Goal: Obtain resource: Download file/media

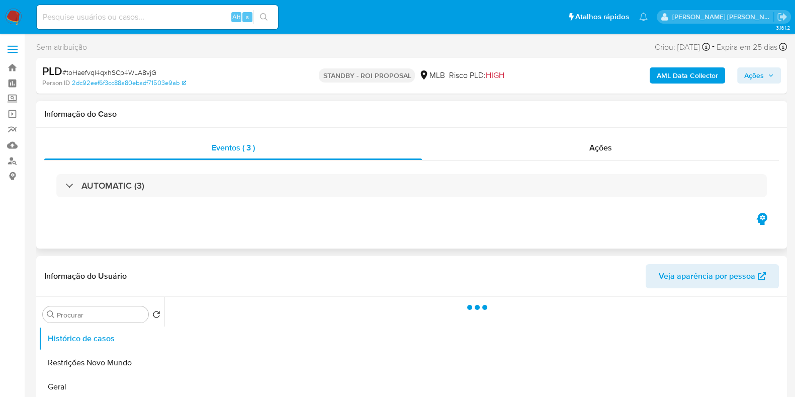
select select "10"
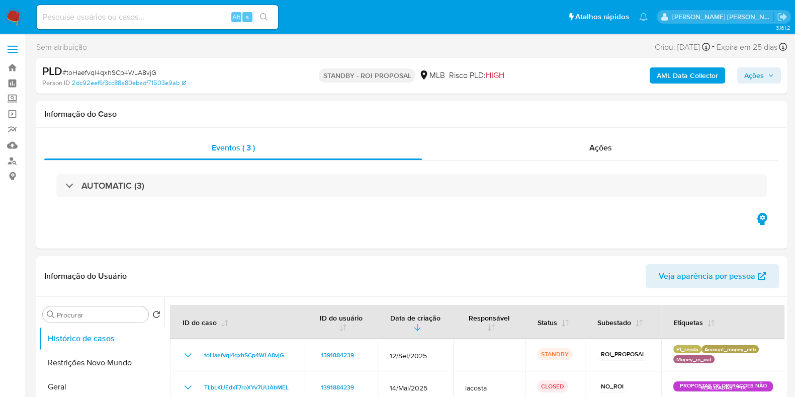
click at [12, 15] on img at bounding box center [13, 17] width 17 height 17
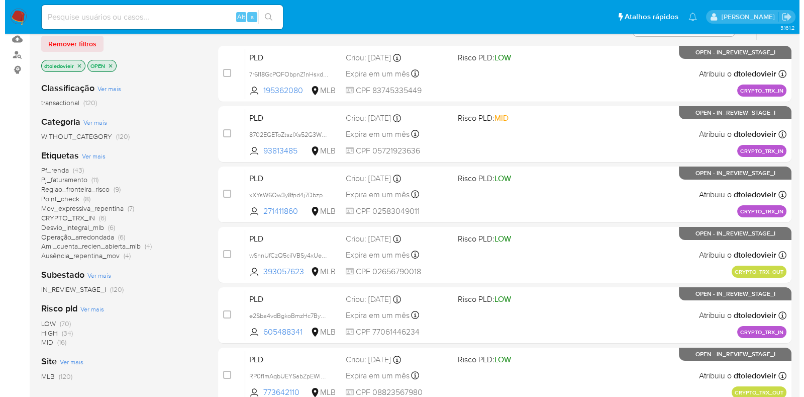
scroll to position [125, 0]
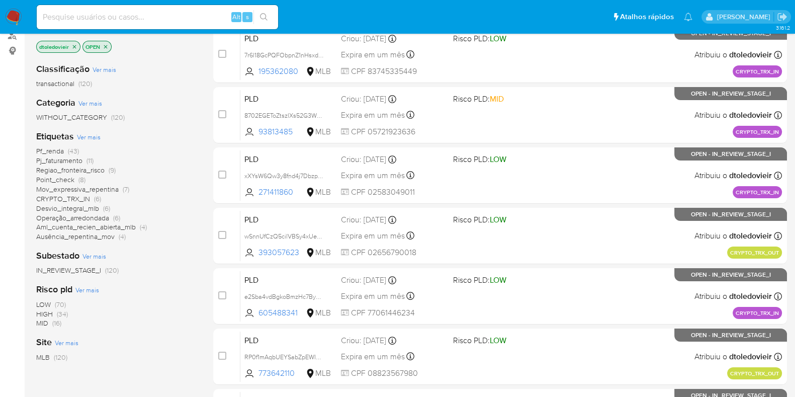
click at [87, 135] on span "Ver mais" at bounding box center [89, 136] width 24 height 9
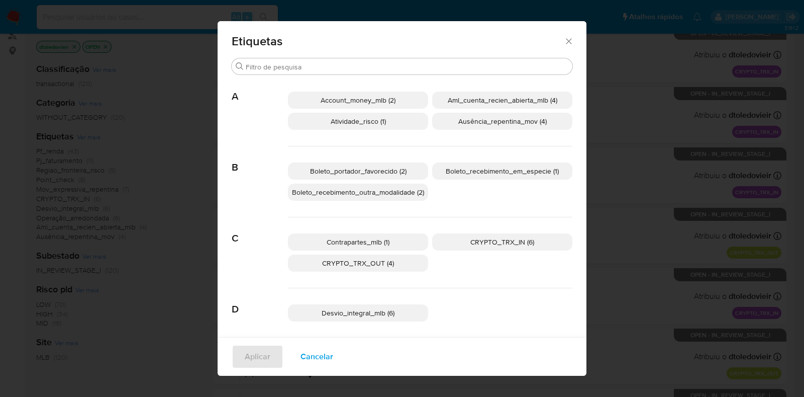
click at [408, 104] on p "Account_money_mlb (2)" at bounding box center [358, 99] width 140 height 17
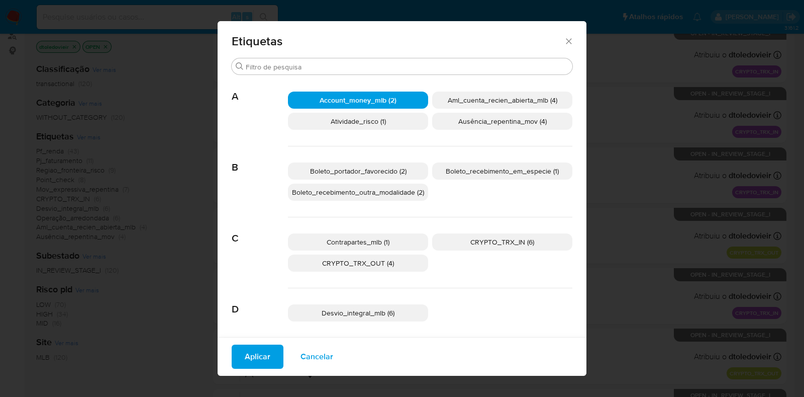
click at [531, 99] on span "Aml_cuenta_recien_abierta_mlb (4)" at bounding box center [503, 100] width 110 height 10
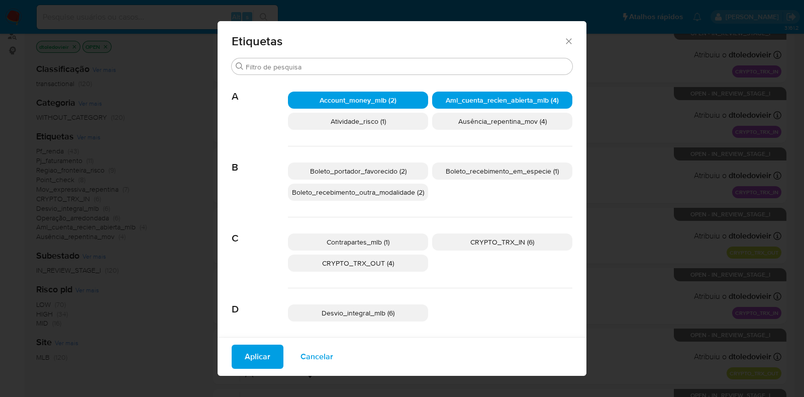
click at [516, 125] on span "Ausência_repentina_mov (4)" at bounding box center [502, 121] width 88 height 10
click at [260, 357] on span "Aplicar" at bounding box center [258, 356] width 26 height 22
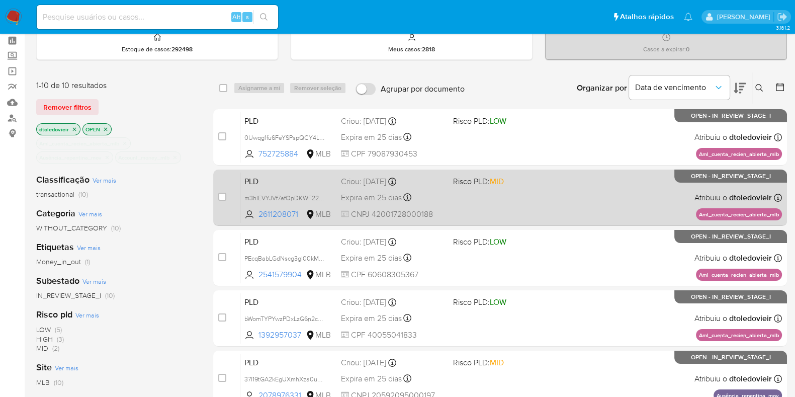
scroll to position [62, 0]
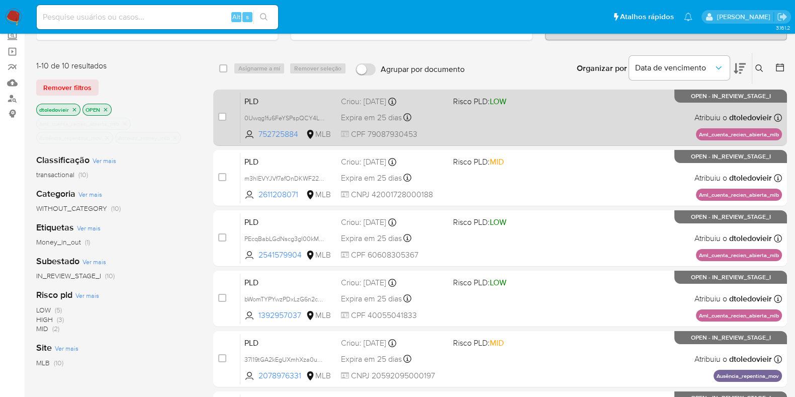
click at [603, 127] on div "PLD 0Uwqg1fu6FeYSPspQCY4LLR8 752725884 MLB Risco PLD: LOW Criou: 12/09/2025 Cri…" at bounding box center [510, 117] width 541 height 51
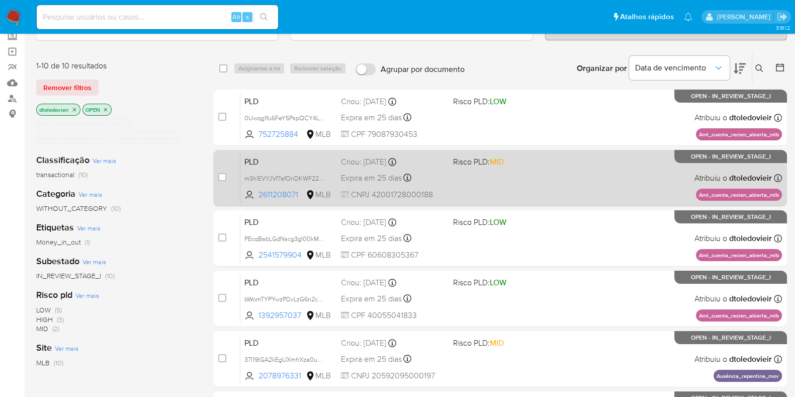
click at [593, 164] on div "PLD m3hlEVYJVf7afOnDKWF220gC 2611208071 MLB Risco PLD: MID Criou: 12/09/2025 Cr…" at bounding box center [510, 177] width 541 height 51
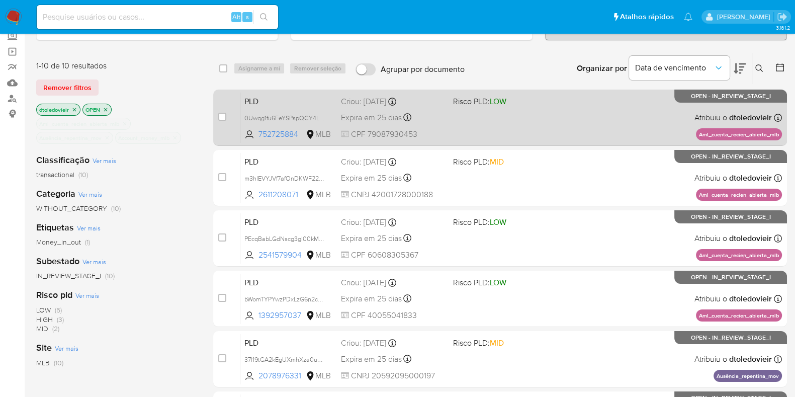
click at [567, 123] on div "PLD 0Uwqg1fu6FeYSPspQCY4LLR8 752725884 MLB Risco PLD: LOW Criou: 12/09/2025 Cri…" at bounding box center [510, 117] width 541 height 51
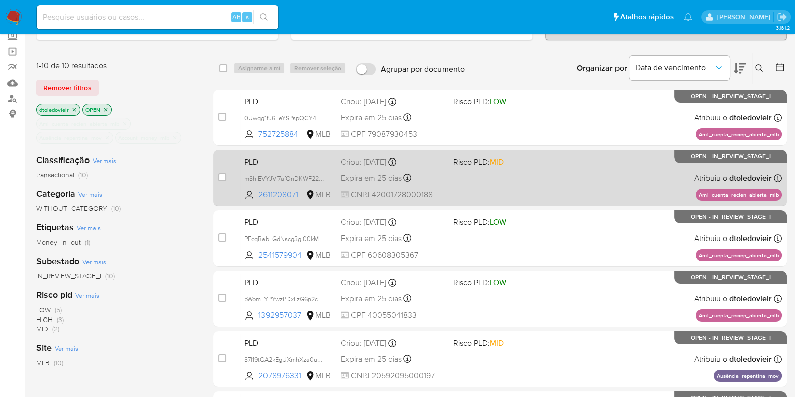
click at [542, 172] on div "PLD m3hlEVYJVf7afOnDKWF220gC 2611208071 MLB Risco PLD: MID Criou: 12/09/2025 Cr…" at bounding box center [510, 177] width 541 height 51
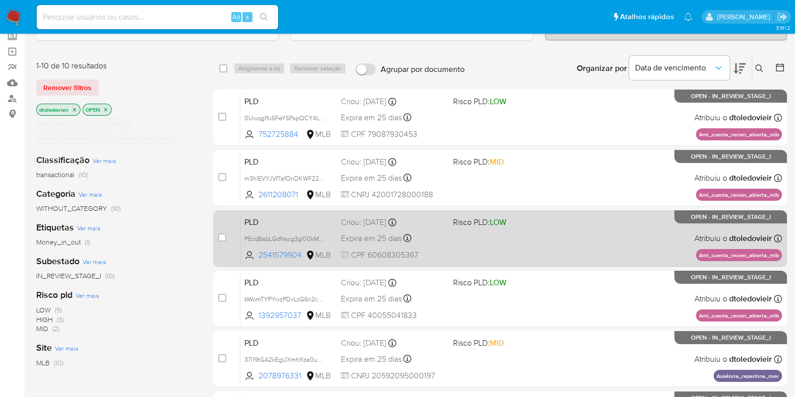
click at [550, 232] on div "PLD PEcqBabLGdNscg3gI00kMSm1 2541579904 MLB Risco PLD: LOW Criou: 12/09/2025 Cr…" at bounding box center [510, 238] width 541 height 51
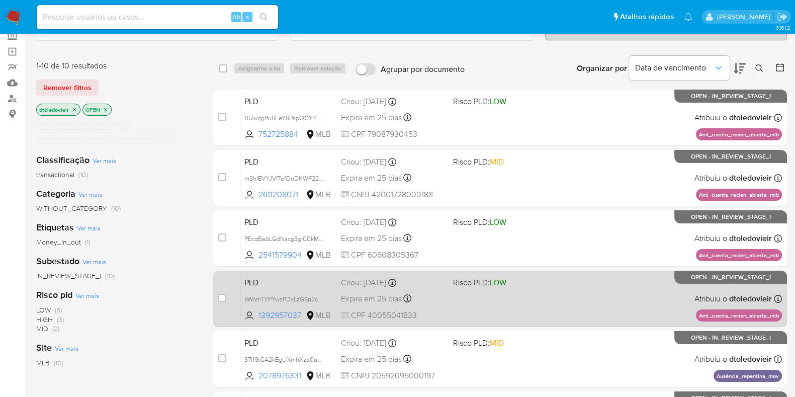
click at [549, 285] on span "Risco PLD: LOW" at bounding box center [505, 281] width 104 height 13
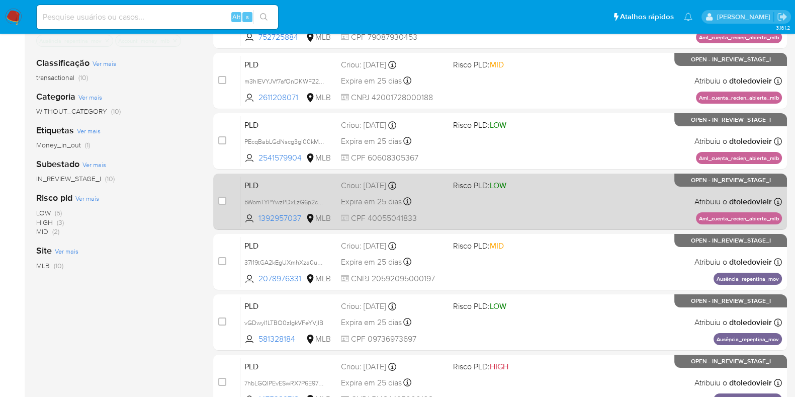
scroll to position [251, 0]
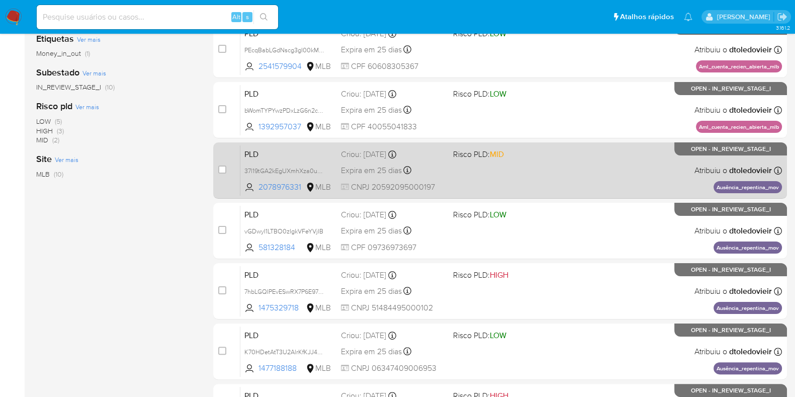
click at [572, 161] on div "PLD 37l19tGA2kEgUXmhXza0umo5 2078976331 MLB Risco PLD: MID Criou: 12/09/2025 Cr…" at bounding box center [510, 170] width 541 height 51
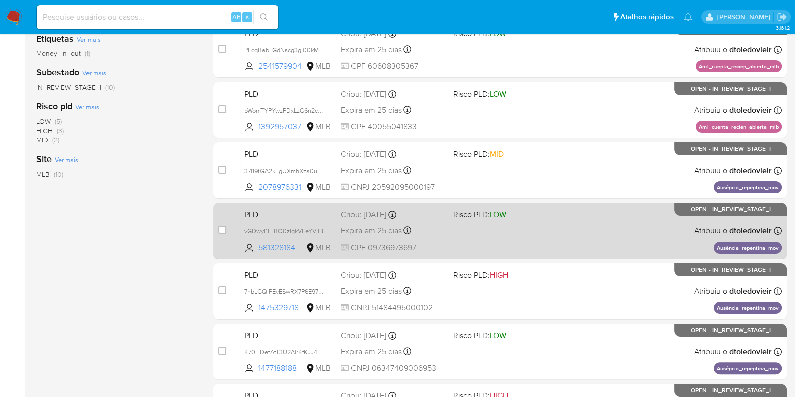
click at [550, 237] on div "PLD vGDwyI1LTBO0zIgkVFeYVjIB 581328184 MLB Risco PLD: LOW Criou: 12/09/2025 Cri…" at bounding box center [510, 230] width 541 height 51
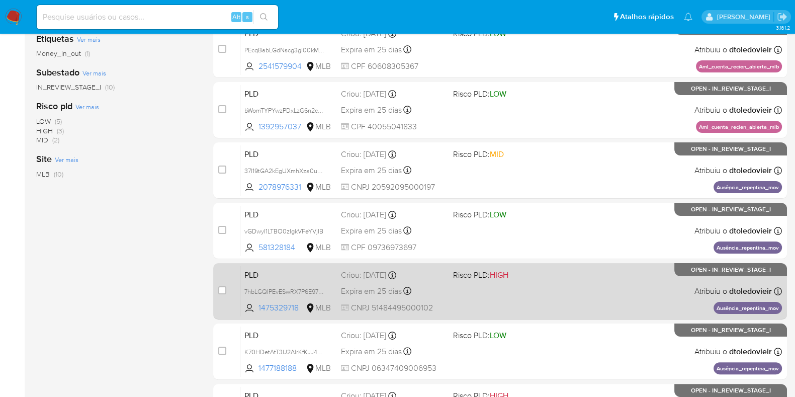
click at [557, 286] on div "PLD 7hbLGQIPEvESwRX7P6E97D7S 1475329718 MLB Risco PLD: HIGH Criou: 12/09/2025 C…" at bounding box center [510, 290] width 541 height 51
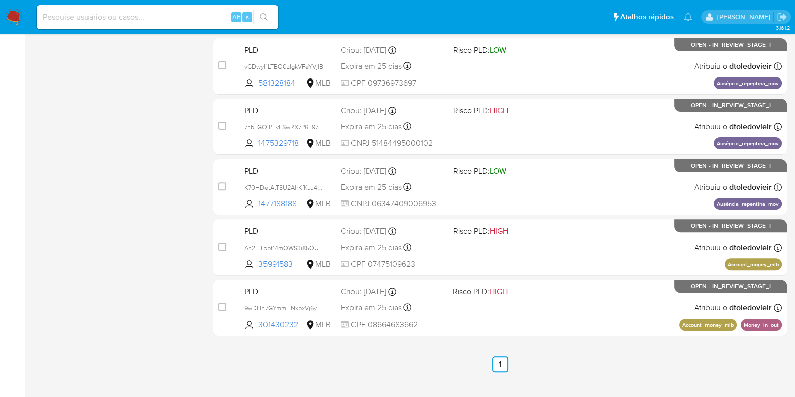
scroll to position [432, 0]
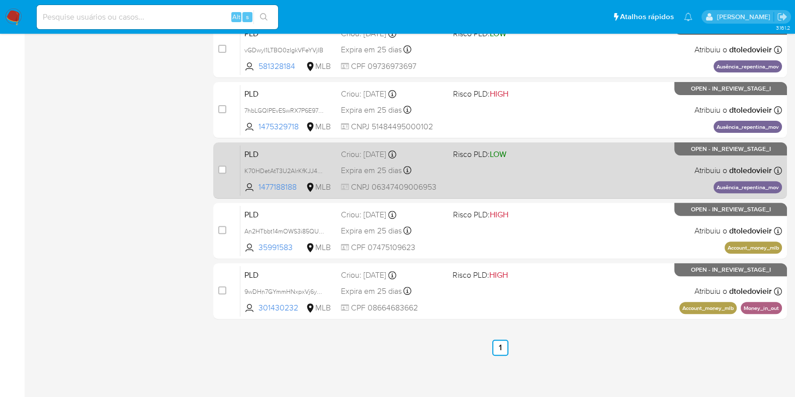
click at [576, 182] on div "PLD K70HDetAtT3U2AlrKfKJJ4oN 1477188188 MLB Risco PLD: LOW Criou: 12/09/2025 Cr…" at bounding box center [510, 170] width 541 height 51
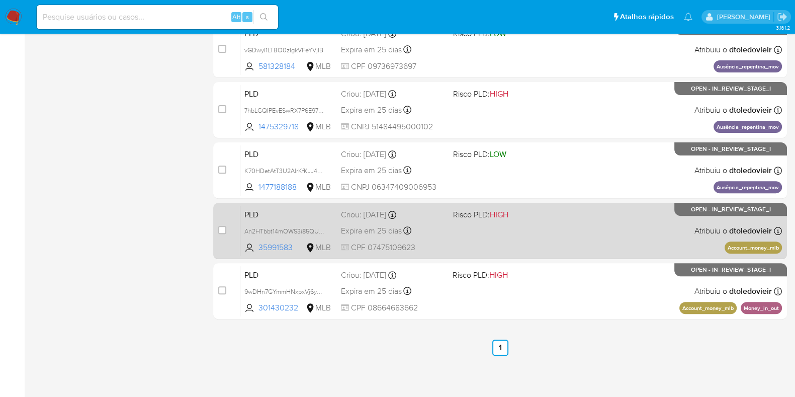
click at [574, 228] on div "PLD An2HTbbt14mOWS3i85QUSlHf 35991583 MLB Risco PLD: HIGH Criou: 12/09/2025 Cri…" at bounding box center [510, 230] width 541 height 51
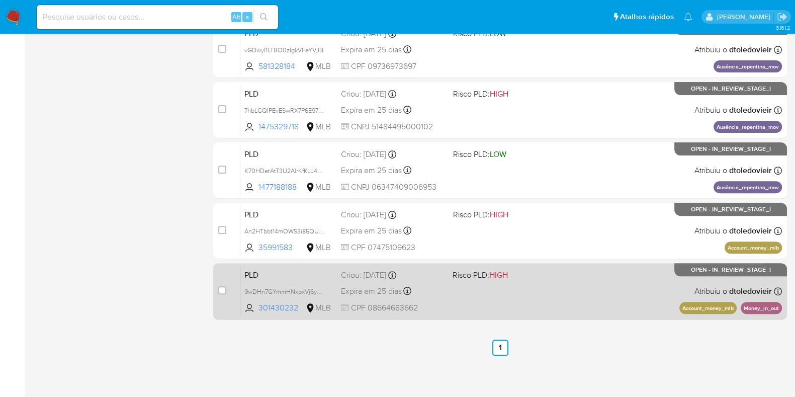
click at [558, 285] on div "PLD 9wDHn7GYmmHNxpxVj6yOCUia 301430232 MLB Risco PLD: HIGH Criou: 12/09/2025 Cr…" at bounding box center [510, 290] width 541 height 51
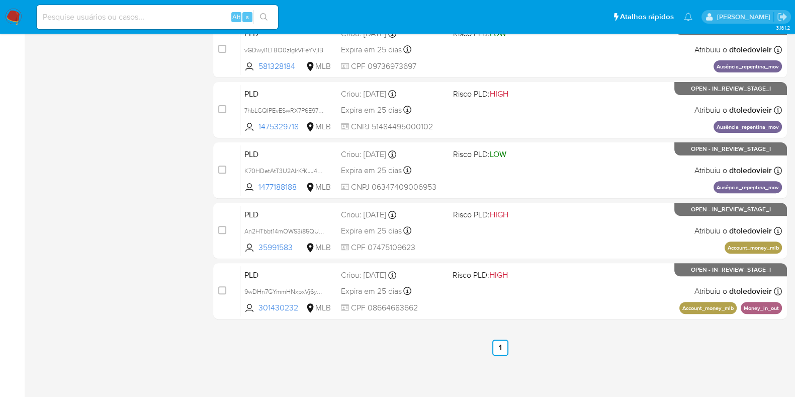
click at [20, 17] on img at bounding box center [13, 17] width 17 height 17
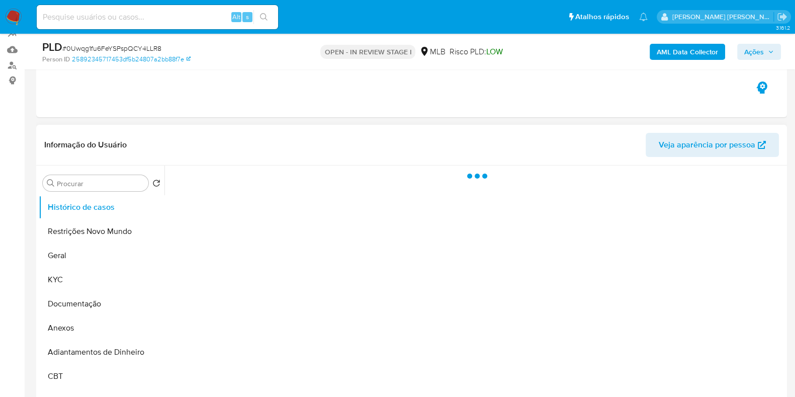
scroll to position [125, 0]
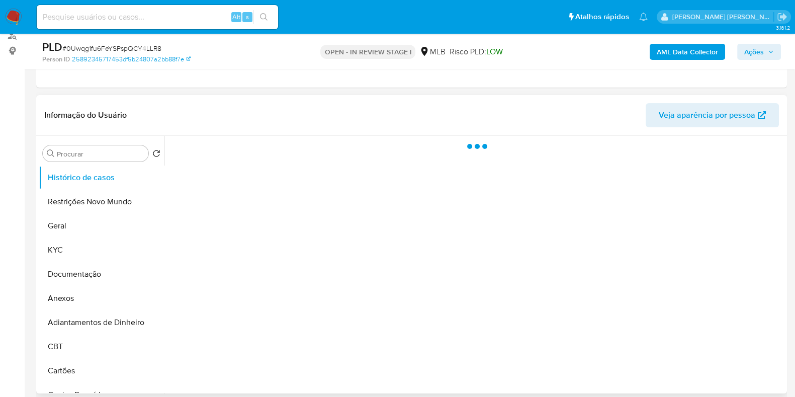
select select "10"
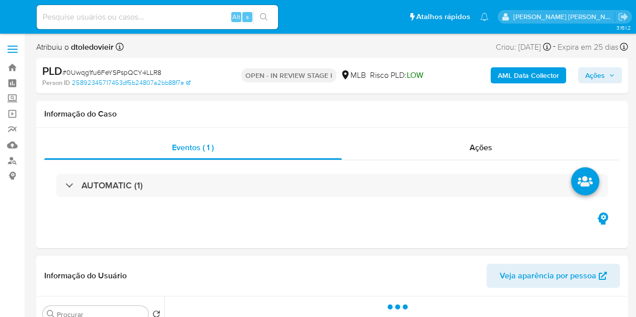
select select "10"
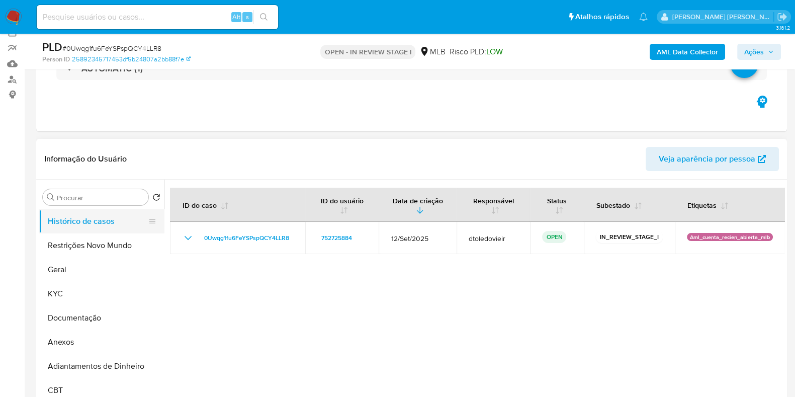
scroll to position [62, 0]
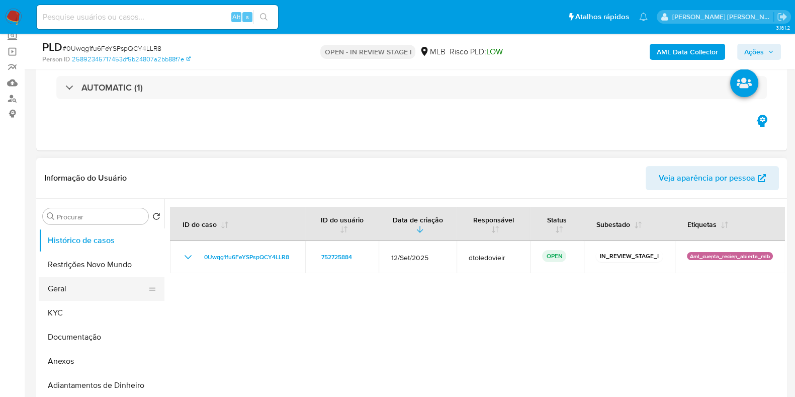
click at [90, 292] on button "Geral" at bounding box center [98, 288] width 118 height 24
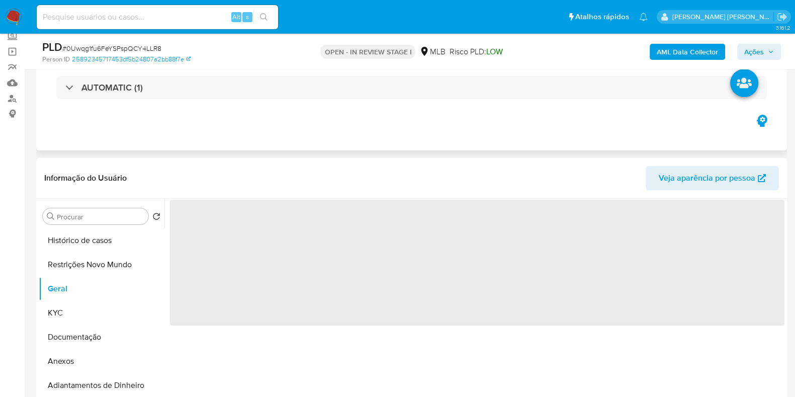
scroll to position [125, 0]
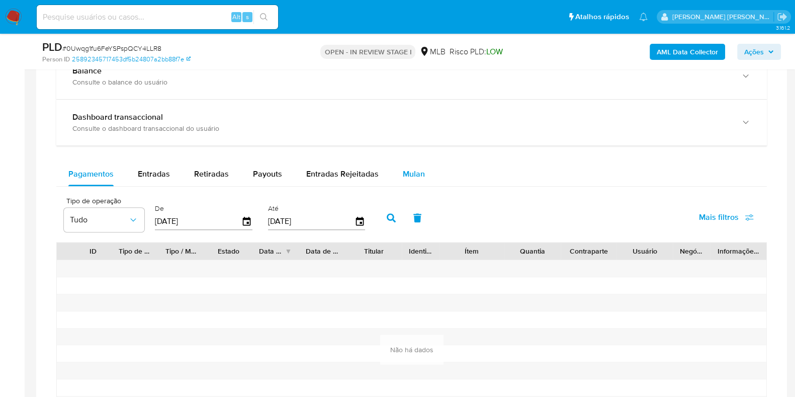
click at [406, 172] on span "Mulan" at bounding box center [414, 174] width 22 height 12
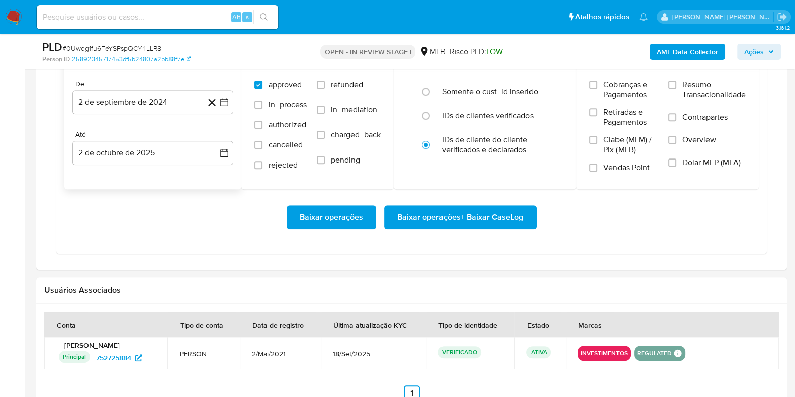
scroll to position [942, 0]
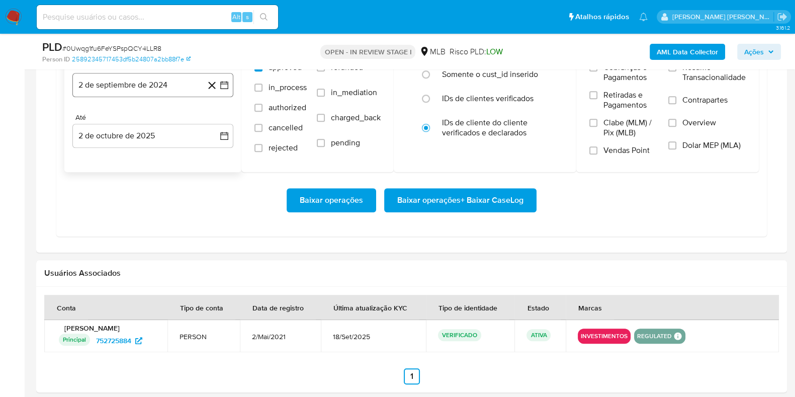
click at [170, 87] on button "2 de septiembre de 2024" at bounding box center [152, 85] width 161 height 24
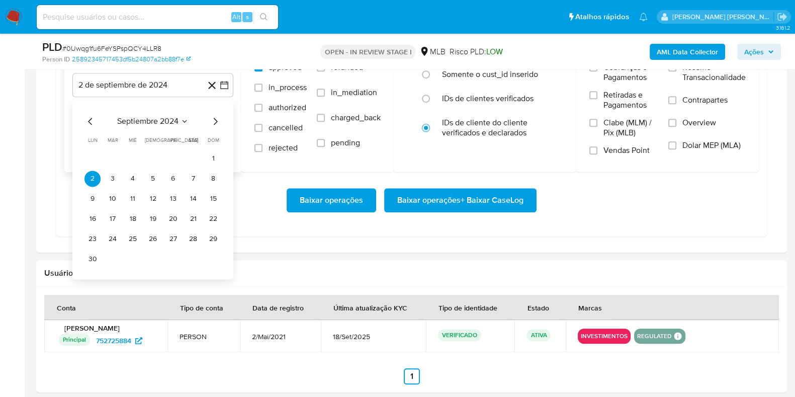
click at [212, 117] on icon "Mes siguiente" at bounding box center [215, 121] width 12 height 12
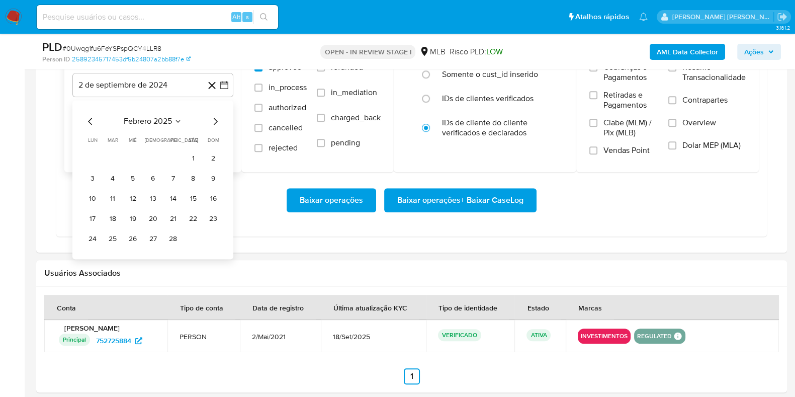
click at [212, 117] on icon "Mes siguiente" at bounding box center [215, 121] width 12 height 12
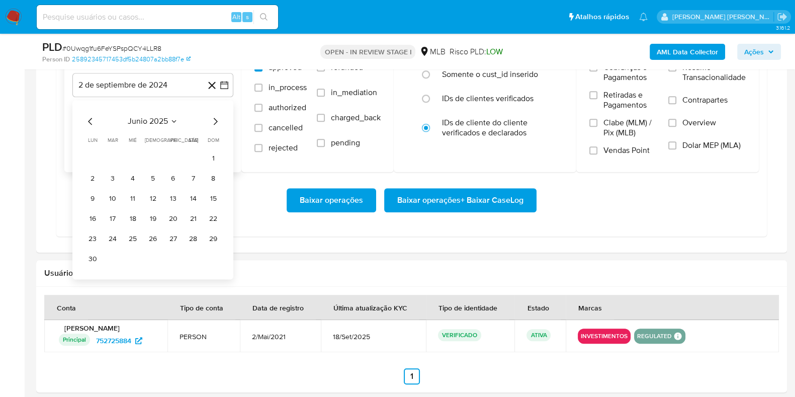
click at [212, 117] on icon "Mes siguiente" at bounding box center [215, 121] width 12 height 12
click at [91, 122] on icon "Mes anterior" at bounding box center [90, 121] width 4 height 7
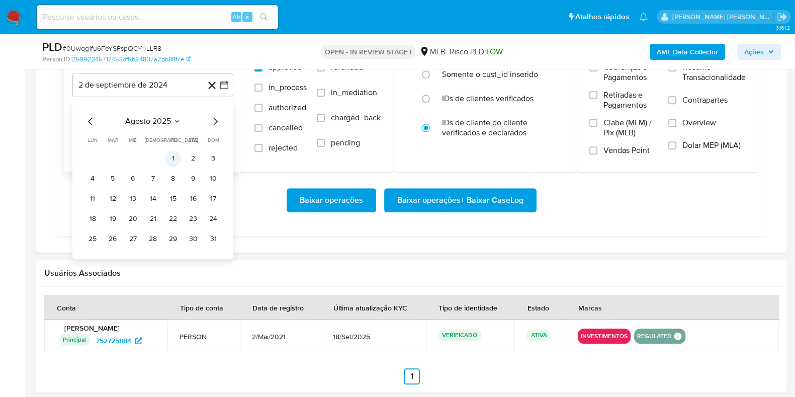
click at [171, 159] on button "1" at bounding box center [173, 158] width 16 height 16
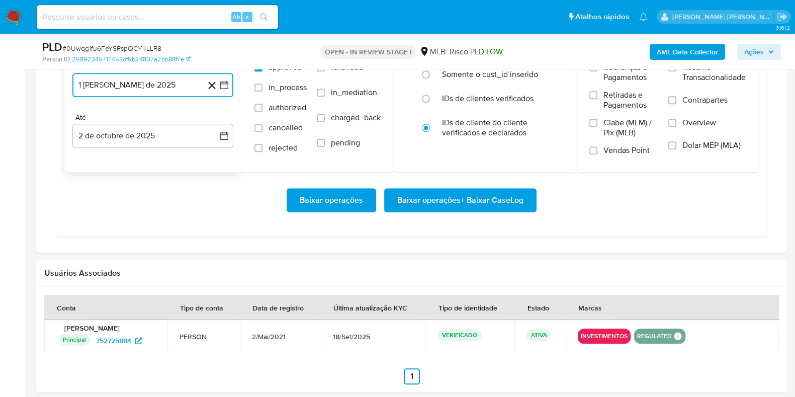
click at [87, 82] on button "1 de agosto de 2025" at bounding box center [152, 85] width 161 height 24
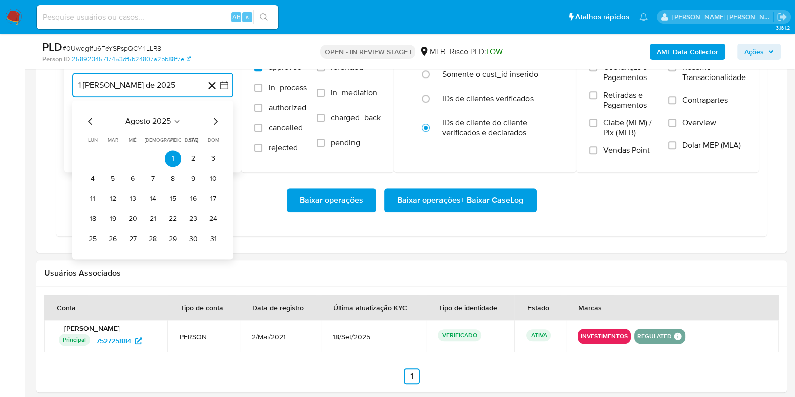
click at [89, 119] on icon "Mes anterior" at bounding box center [90, 121] width 4 height 7
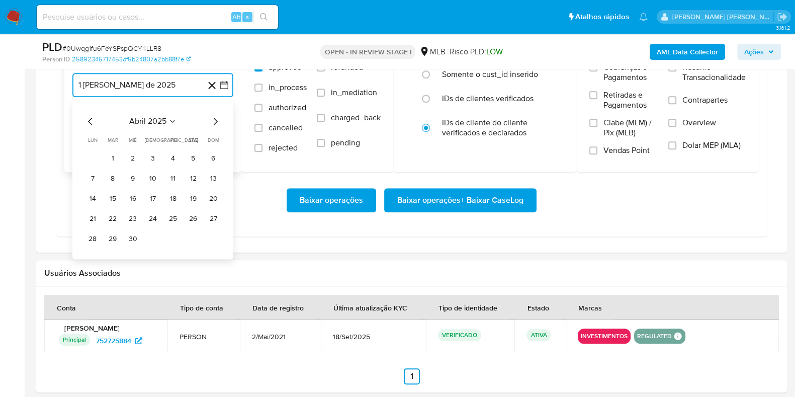
click at [89, 119] on icon "Mes anterior" at bounding box center [90, 121] width 4 height 7
click at [214, 119] on icon "Mes siguiente" at bounding box center [215, 121] width 12 height 12
click at [189, 156] on button "1" at bounding box center [193, 158] width 16 height 16
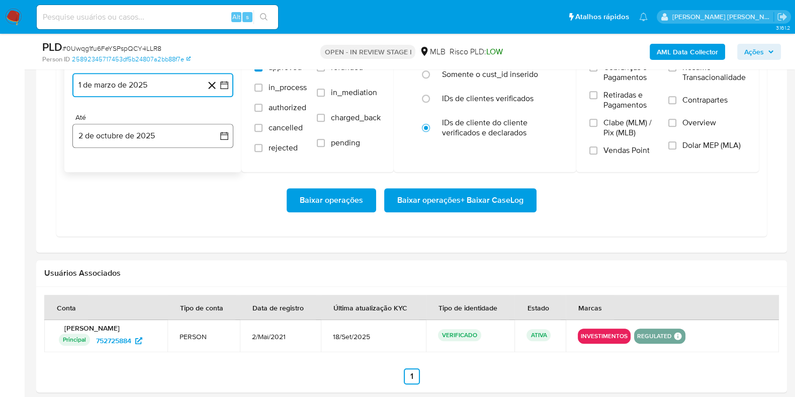
click at [161, 138] on button "2 de octubre de 2025" at bounding box center [152, 136] width 161 height 24
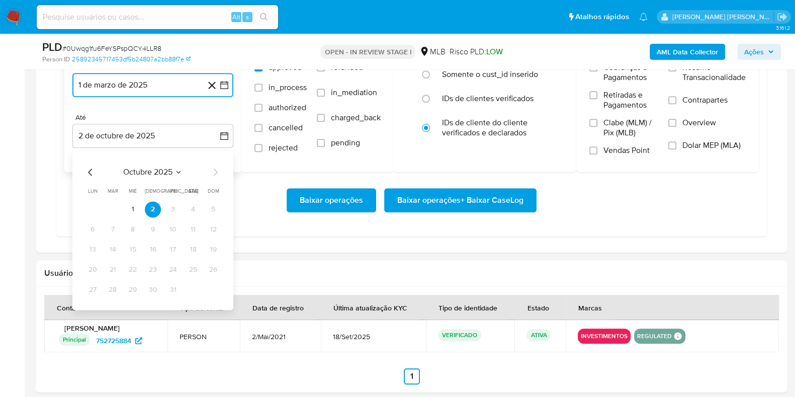
click at [88, 169] on icon "Mes anterior" at bounding box center [90, 172] width 12 height 12
click at [113, 285] on button "30" at bounding box center [113, 290] width 16 height 16
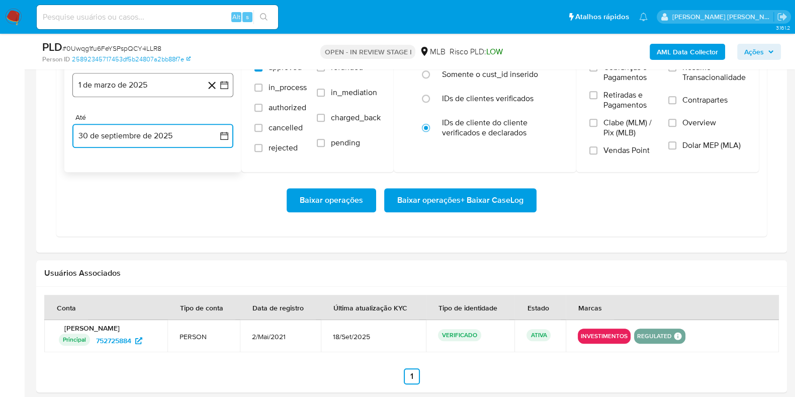
click at [107, 91] on button "1 de marzo de 2025" at bounding box center [152, 85] width 161 height 24
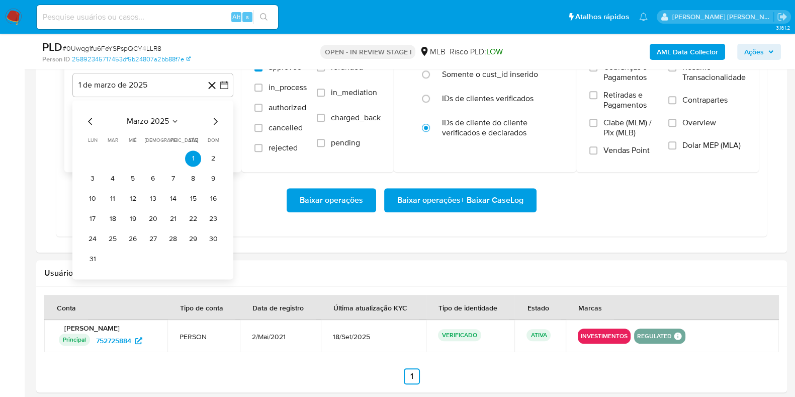
click at [220, 120] on icon "Mes siguiente" at bounding box center [215, 121] width 12 height 12
click at [110, 157] on button "1" at bounding box center [113, 158] width 16 height 16
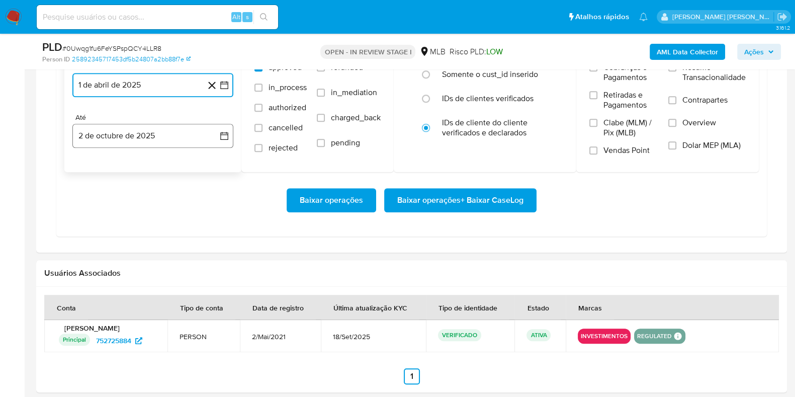
click at [166, 137] on button "2 de octubre de 2025" at bounding box center [152, 136] width 161 height 24
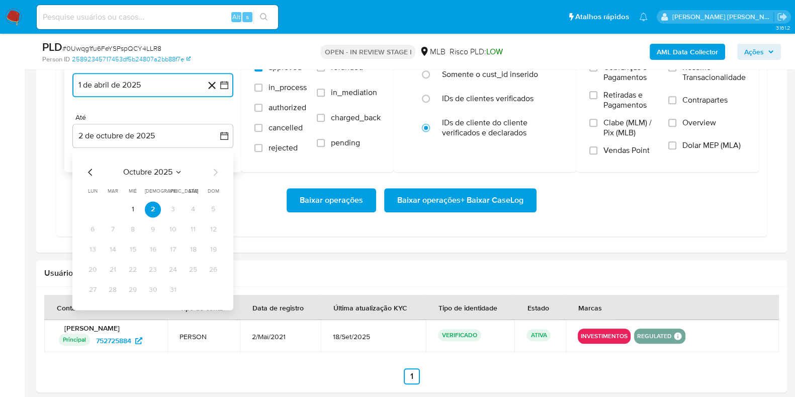
click at [90, 170] on icon "Mes anterior" at bounding box center [90, 172] width 12 height 12
click at [110, 288] on button "30" at bounding box center [113, 290] width 16 height 16
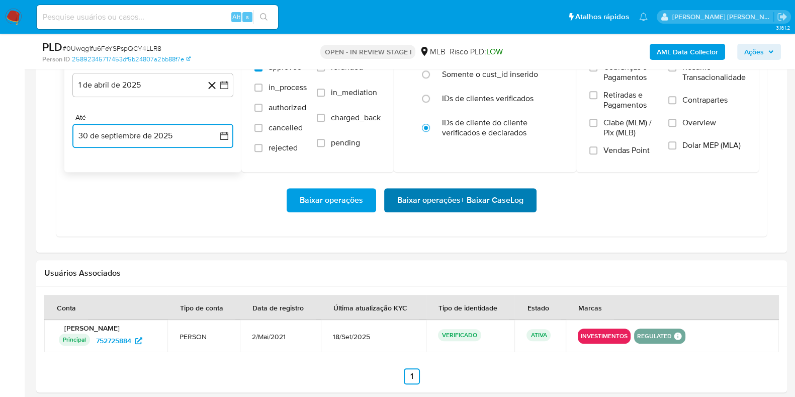
click at [430, 207] on span "Baixar operações + Baixar CaseLog" at bounding box center [460, 200] width 126 height 22
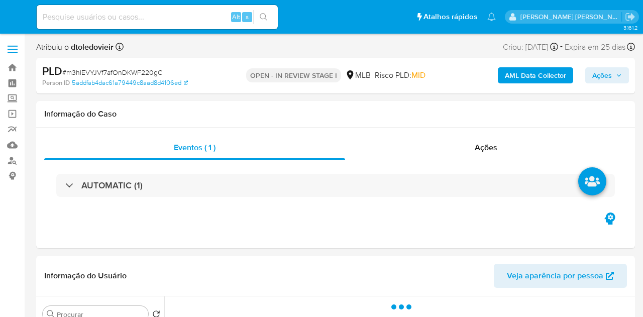
select select "10"
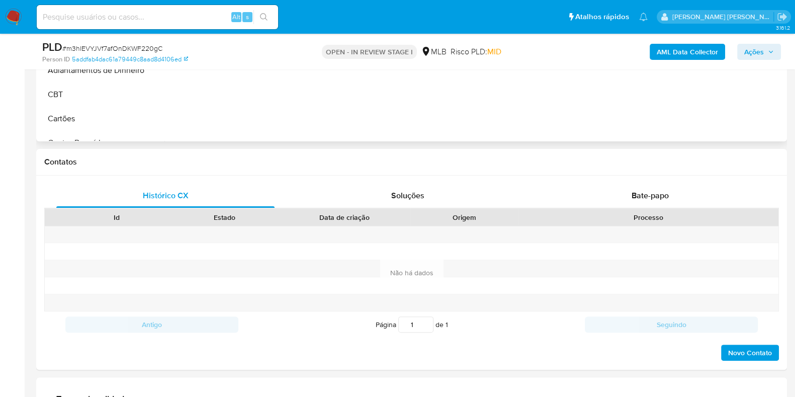
scroll to position [62, 0]
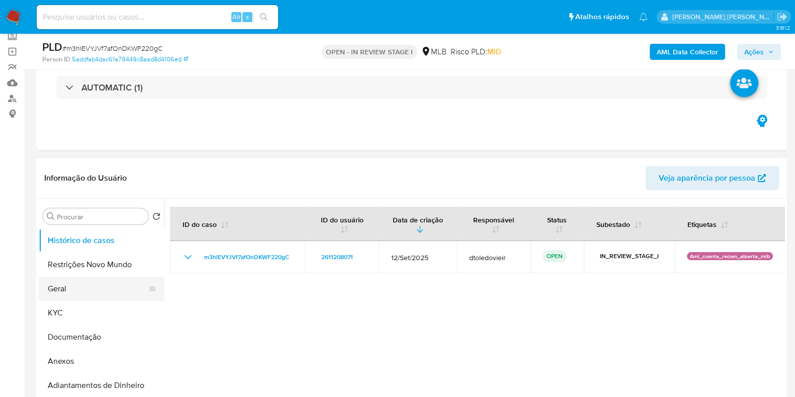
click at [67, 282] on button "Geral" at bounding box center [98, 288] width 118 height 24
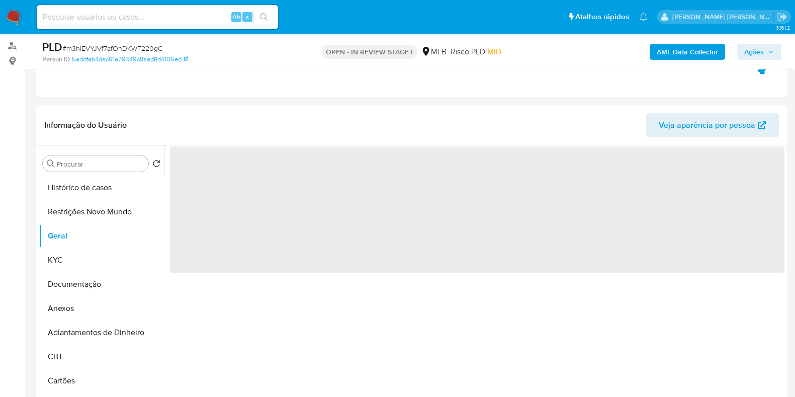
scroll to position [189, 0]
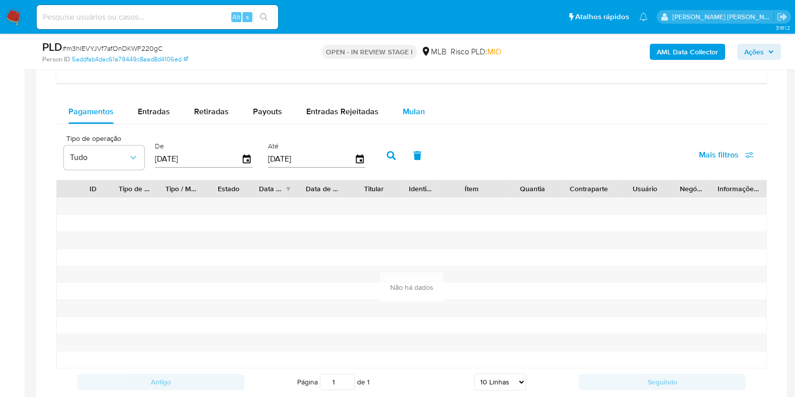
click at [416, 118] on div "Mulan" at bounding box center [414, 112] width 22 height 24
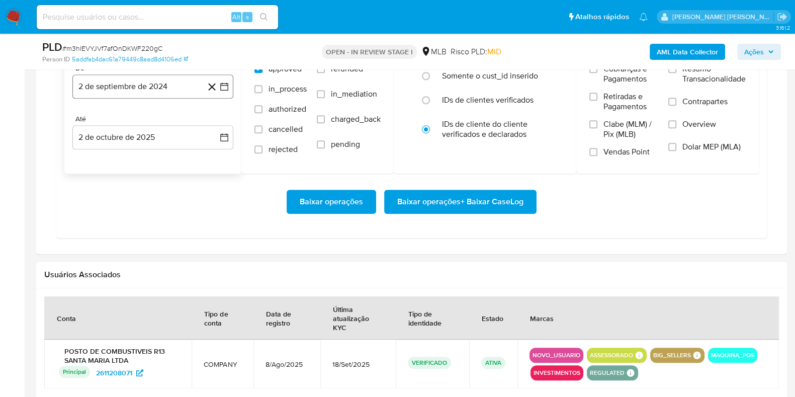
scroll to position [942, 0]
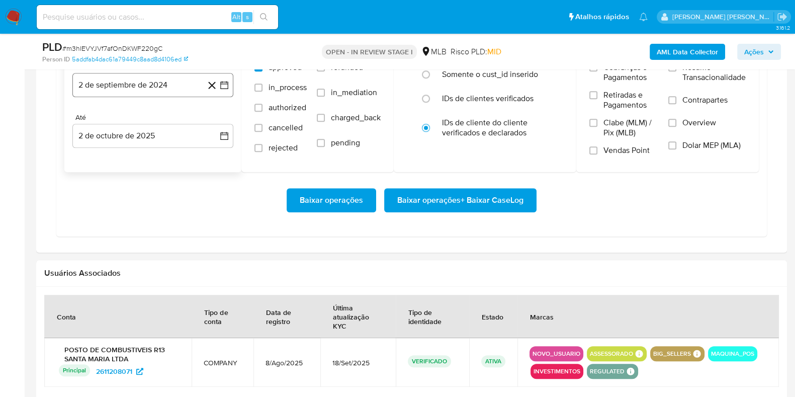
click at [180, 88] on button "2 de septiembre de 2024" at bounding box center [152, 85] width 161 height 24
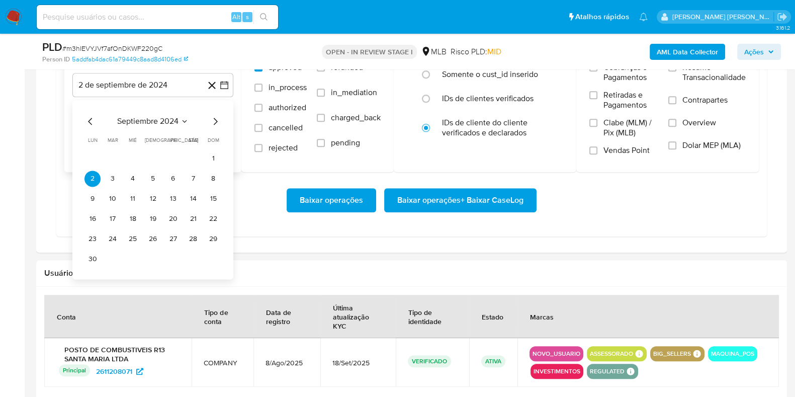
click at [214, 118] on icon "Mes siguiente" at bounding box center [215, 121] width 12 height 12
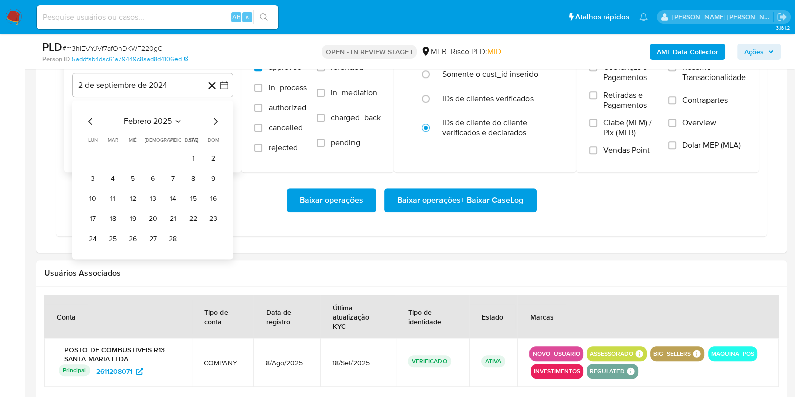
click at [214, 118] on icon "Mes siguiente" at bounding box center [215, 121] width 12 height 12
click at [215, 118] on icon "Mes siguiente" at bounding box center [215, 121] width 12 height 12
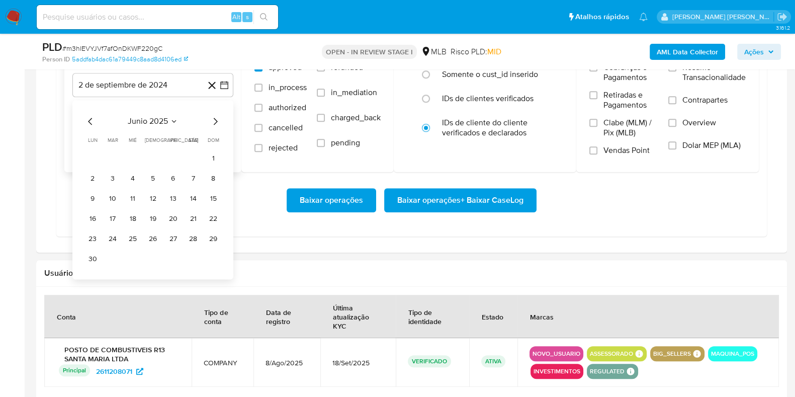
click at [215, 118] on icon "Mes siguiente" at bounding box center [215, 121] width 12 height 12
click at [90, 121] on icon "Mes anterior" at bounding box center [90, 121] width 4 height 7
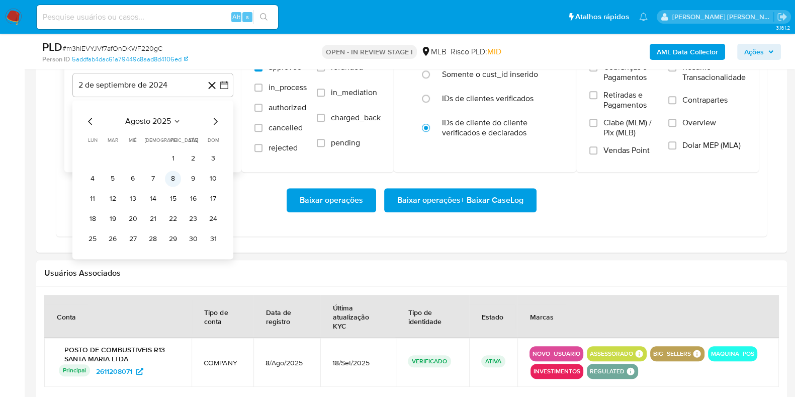
click at [172, 180] on button "8" at bounding box center [173, 178] width 16 height 16
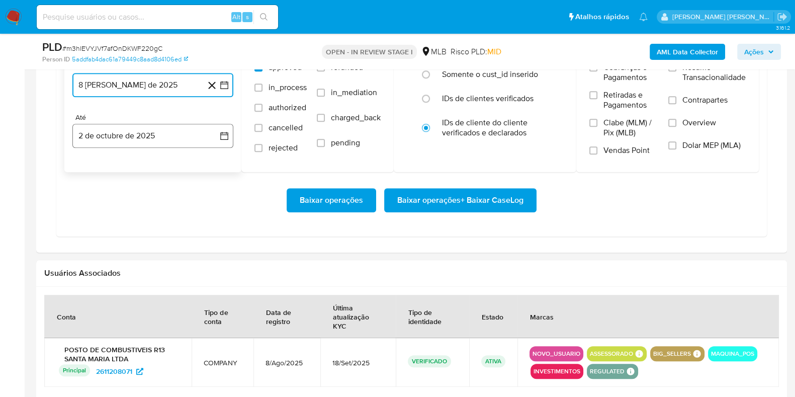
click at [174, 131] on button "2 de octubre de 2025" at bounding box center [152, 136] width 161 height 24
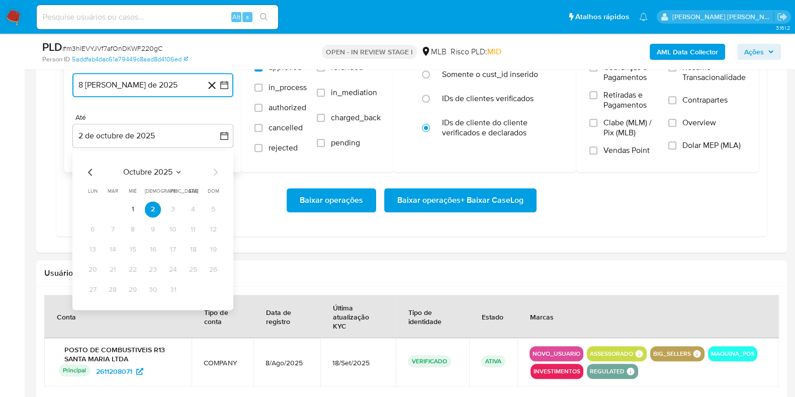
click at [89, 172] on icon "Mes anterior" at bounding box center [90, 172] width 12 height 12
click at [116, 288] on button "30" at bounding box center [113, 290] width 16 height 16
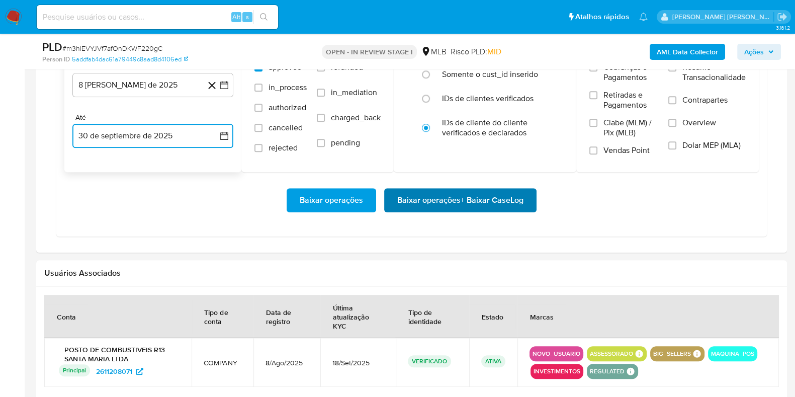
click at [435, 192] on span "Baixar operações + Baixar CaseLog" at bounding box center [460, 200] width 126 height 22
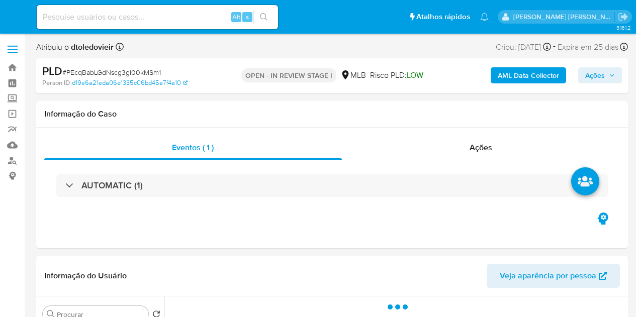
select select "10"
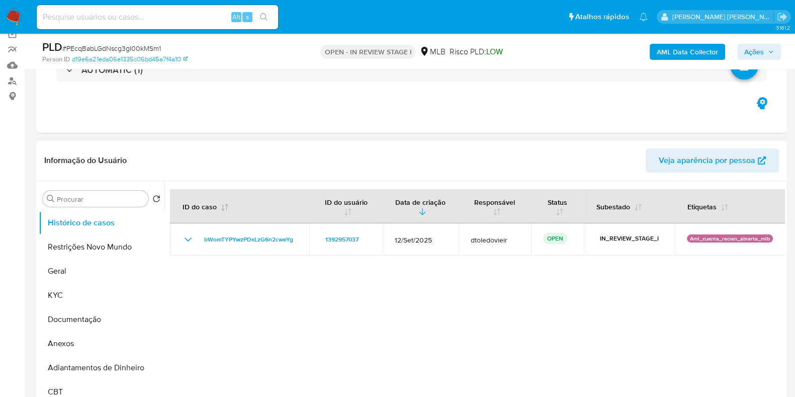
scroll to position [125, 0]
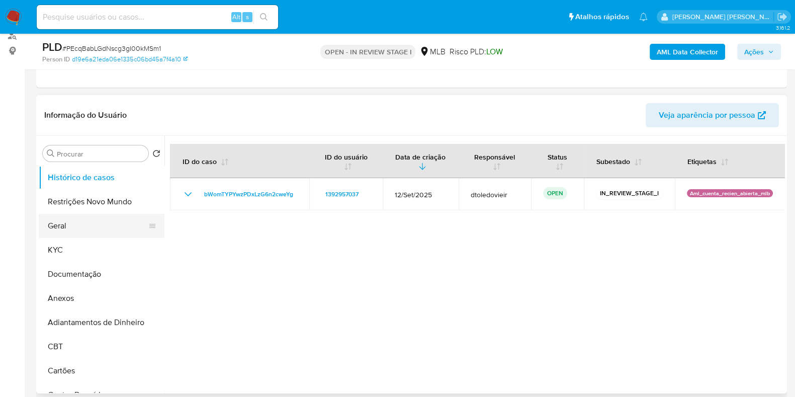
click at [84, 223] on button "Geral" at bounding box center [98, 226] width 118 height 24
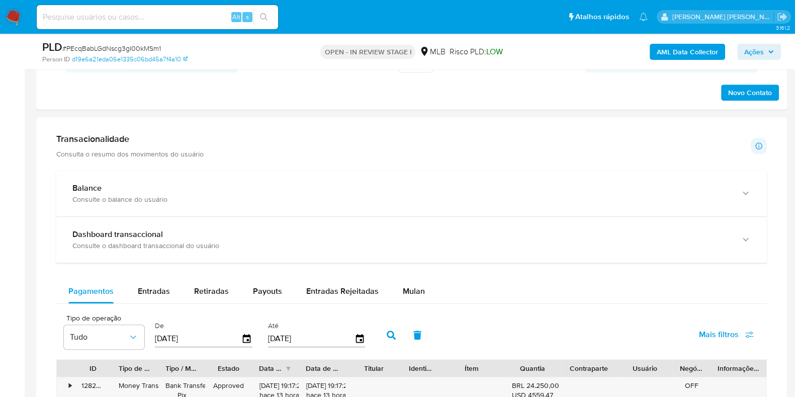
scroll to position [816, 0]
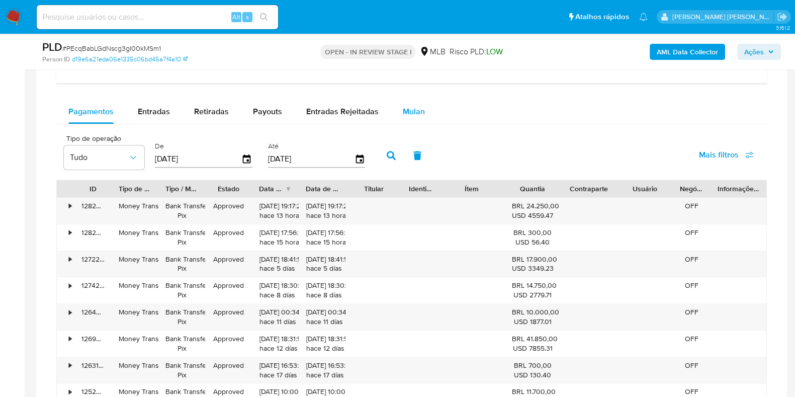
click at [420, 113] on span "Mulan" at bounding box center [414, 112] width 22 height 12
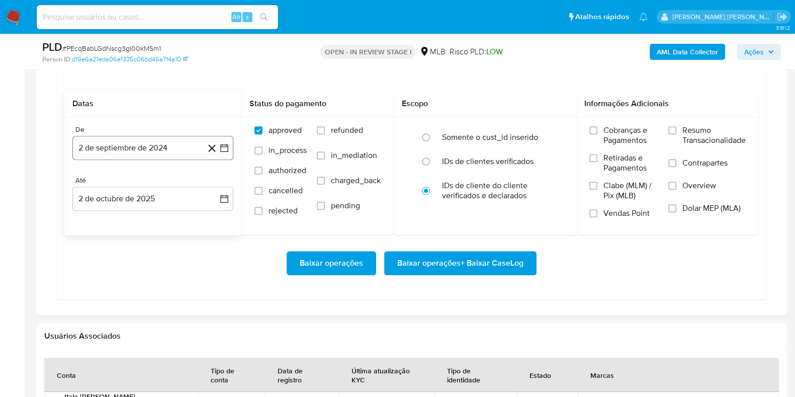
drag, startPoint x: 136, startPoint y: 147, endPoint x: 178, endPoint y: 135, distance: 44.5
click at [136, 148] on button "2 de septiembre de 2024" at bounding box center [152, 148] width 161 height 24
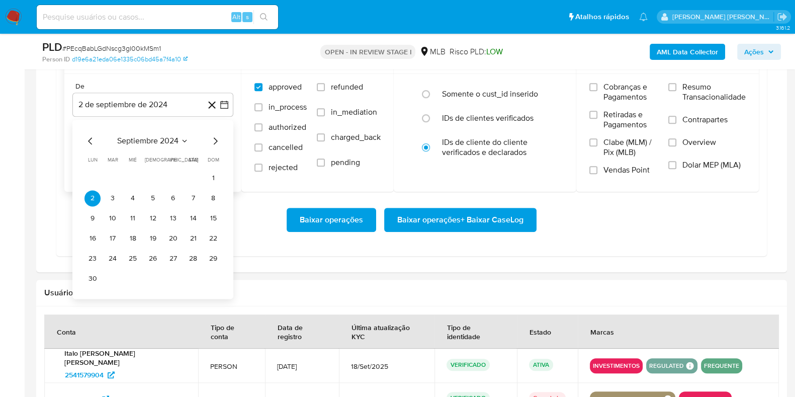
scroll to position [942, 0]
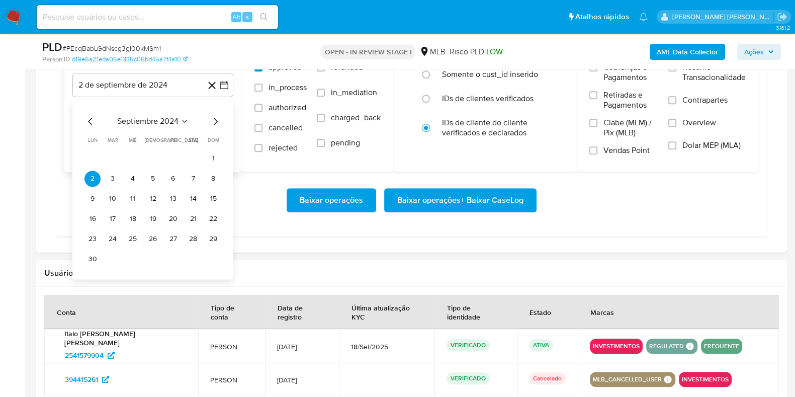
click at [211, 113] on div "septiembre 2024 septiembre 2024 lun lunes mar martes mié miércoles jue jueves v…" at bounding box center [152, 189] width 161 height 179
click at [212, 115] on icon "Mes siguiente" at bounding box center [215, 121] width 12 height 12
click at [213, 115] on icon "Mes siguiente" at bounding box center [215, 121] width 12 height 12
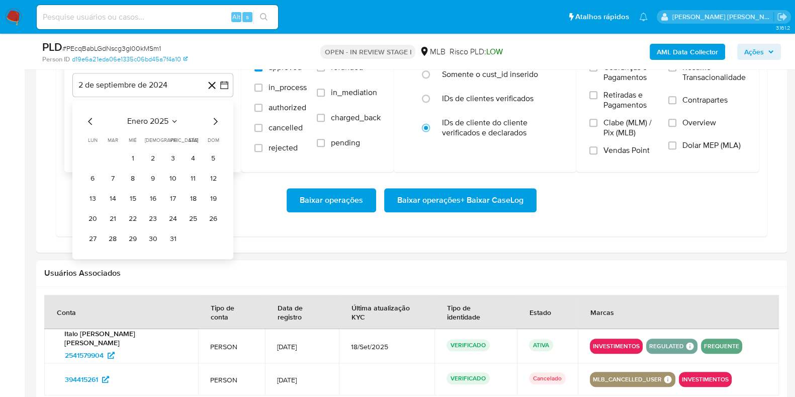
click at [213, 115] on icon "Mes siguiente" at bounding box center [215, 121] width 12 height 12
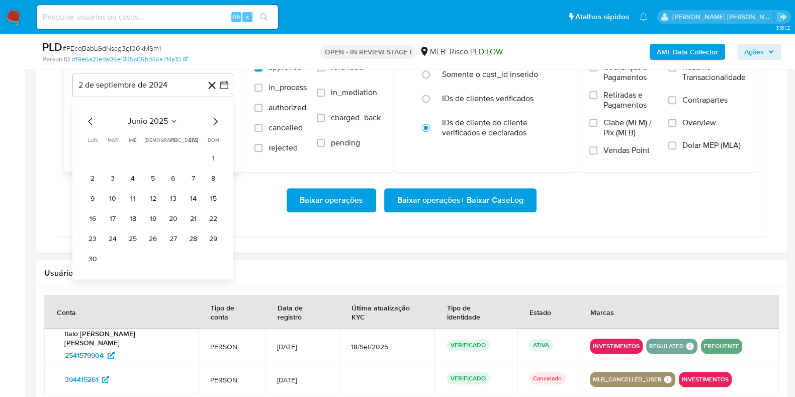
click at [213, 115] on icon "Mes siguiente" at bounding box center [215, 121] width 12 height 12
click at [107, 153] on button "1" at bounding box center [113, 158] width 16 height 16
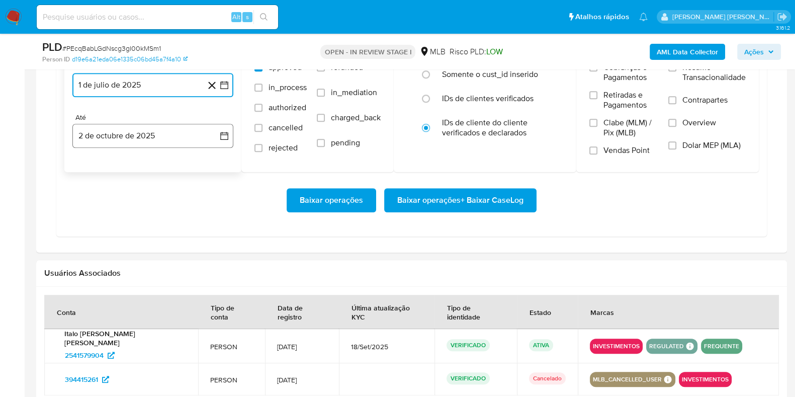
click at [107, 127] on button "2 de octubre de 2025" at bounding box center [152, 136] width 161 height 24
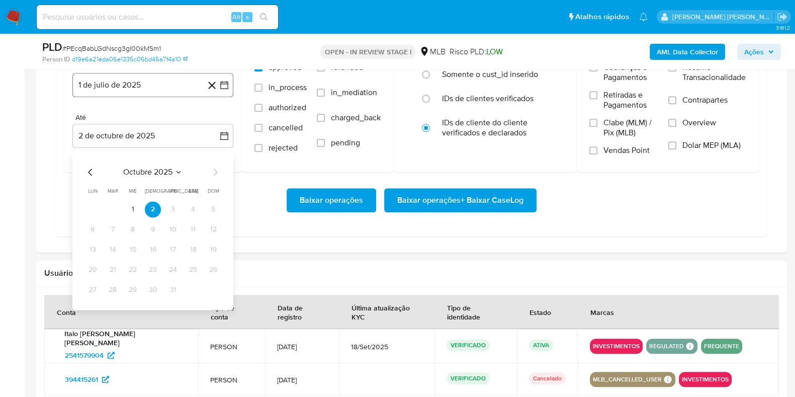
click at [136, 89] on button "1 de julio de 2025" at bounding box center [152, 85] width 161 height 24
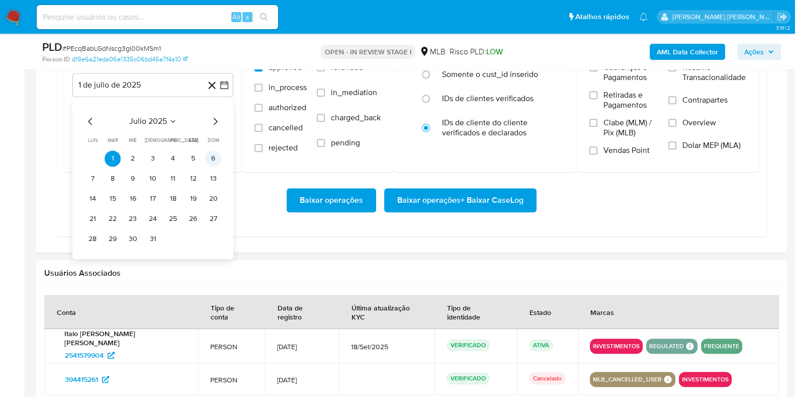
click at [208, 156] on button "6" at bounding box center [213, 158] width 16 height 16
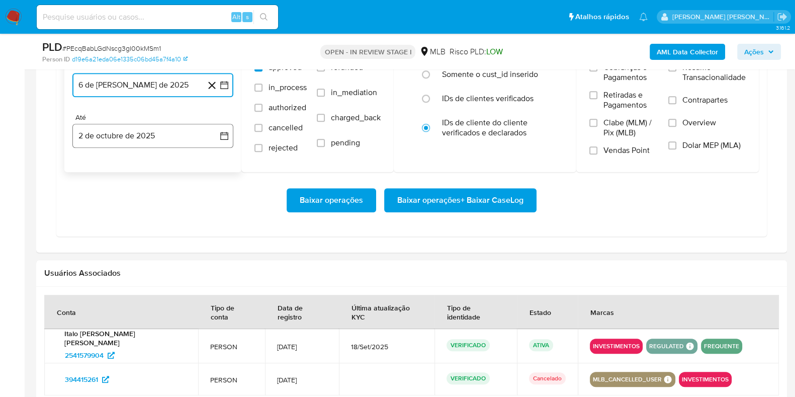
click at [143, 127] on button "2 de octubre de 2025" at bounding box center [152, 136] width 161 height 24
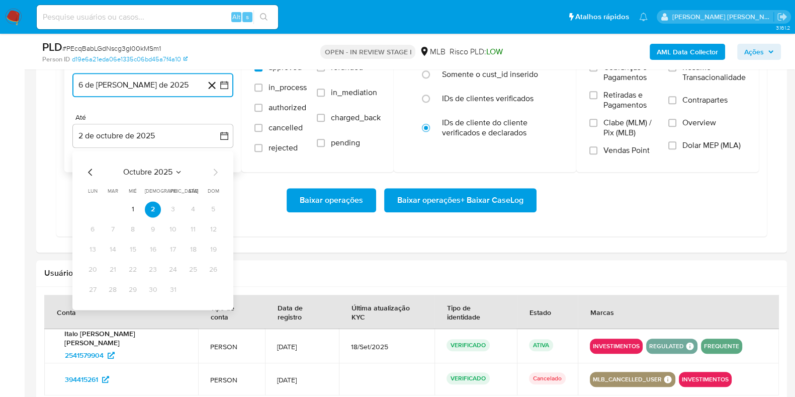
click at [90, 167] on icon "Mes anterior" at bounding box center [90, 172] width 12 height 12
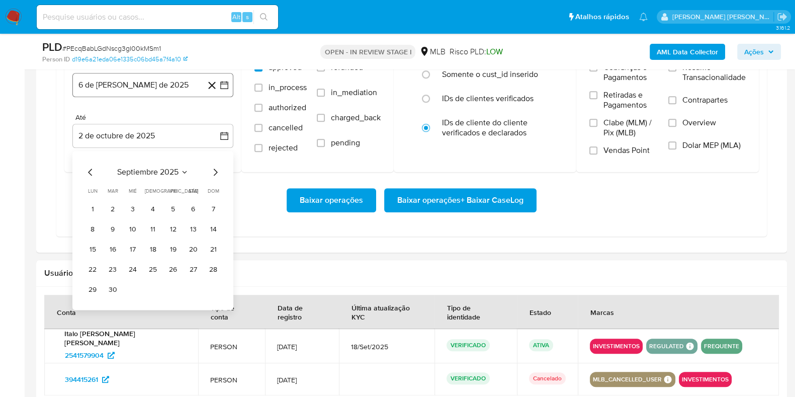
click at [138, 85] on button "6 de julio de 2025" at bounding box center [152, 85] width 161 height 24
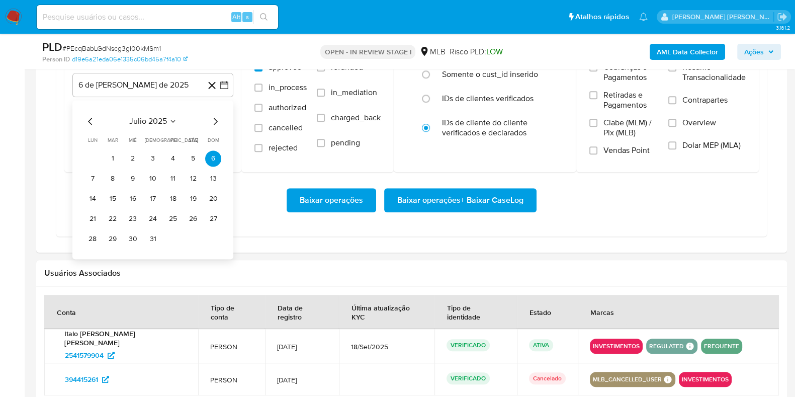
click at [216, 119] on icon "Mes siguiente" at bounding box center [215, 121] width 12 height 12
click at [78, 117] on div "agosto 2025 agosto 2025 lun lunes mar martes mié miércoles jue jueves vie viern…" at bounding box center [152, 179] width 161 height 159
click at [89, 116] on icon "Mes anterior" at bounding box center [90, 121] width 12 height 12
click at [212, 154] on button "6" at bounding box center [213, 158] width 16 height 16
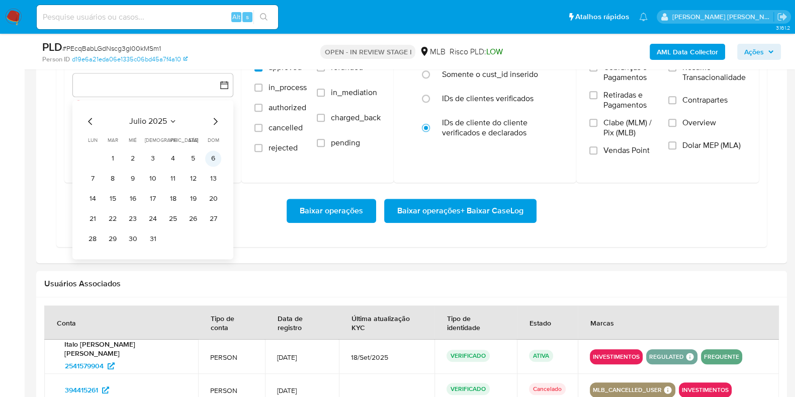
click at [211, 153] on button "6" at bounding box center [213, 158] width 16 height 16
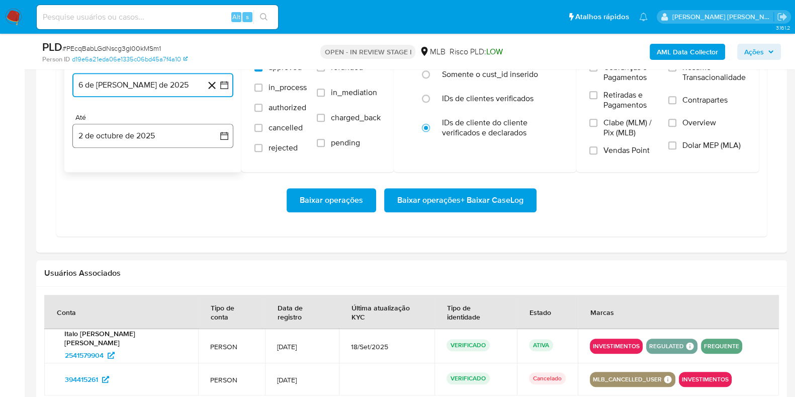
click at [118, 133] on button "2 de octubre de 2025" at bounding box center [152, 136] width 161 height 24
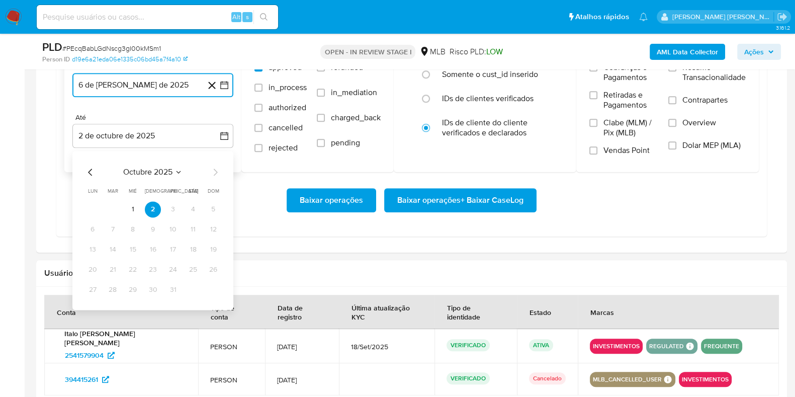
click at [86, 169] on icon "Mes anterior" at bounding box center [90, 172] width 12 height 12
click at [93, 292] on button "29" at bounding box center [92, 290] width 16 height 16
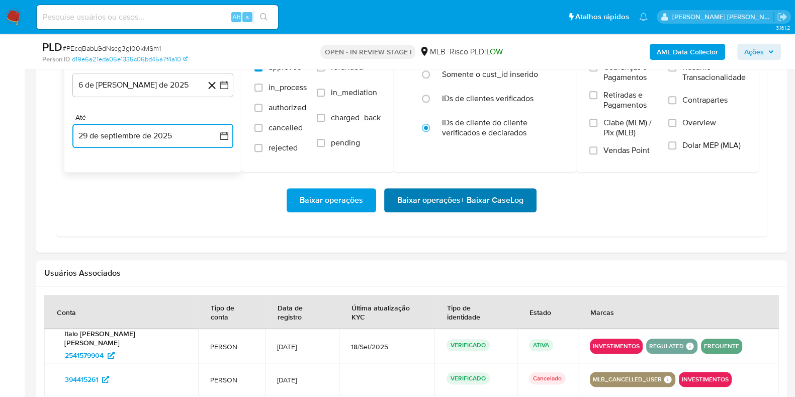
click at [432, 195] on span "Baixar operações + Baixar CaseLog" at bounding box center [460, 200] width 126 height 22
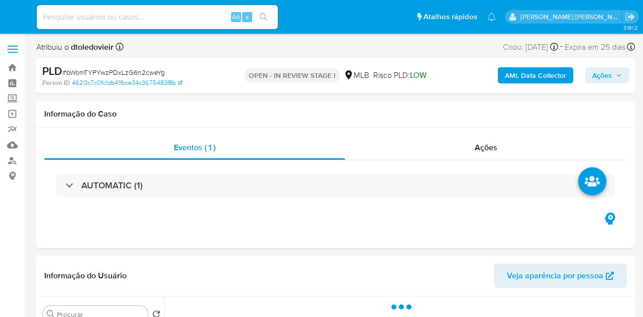
select select "10"
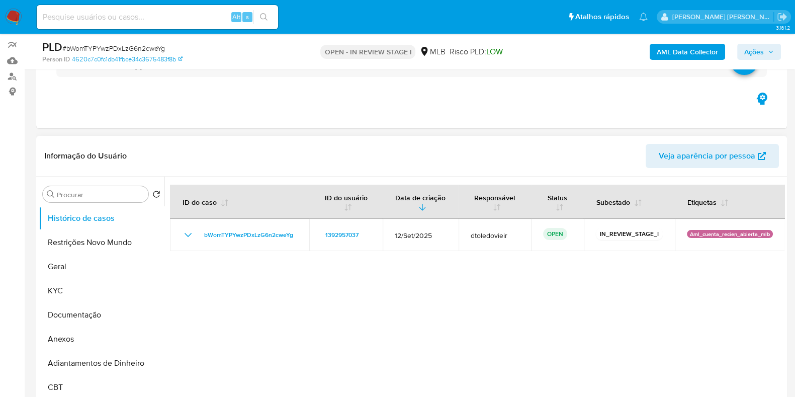
scroll to position [251, 0]
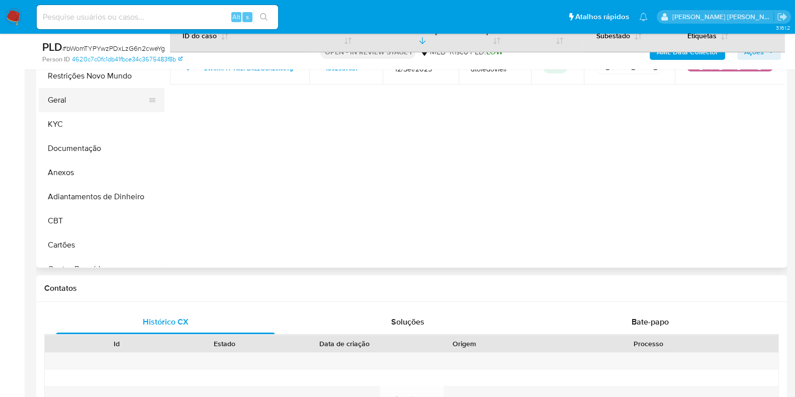
click at [74, 102] on button "Geral" at bounding box center [98, 100] width 118 height 24
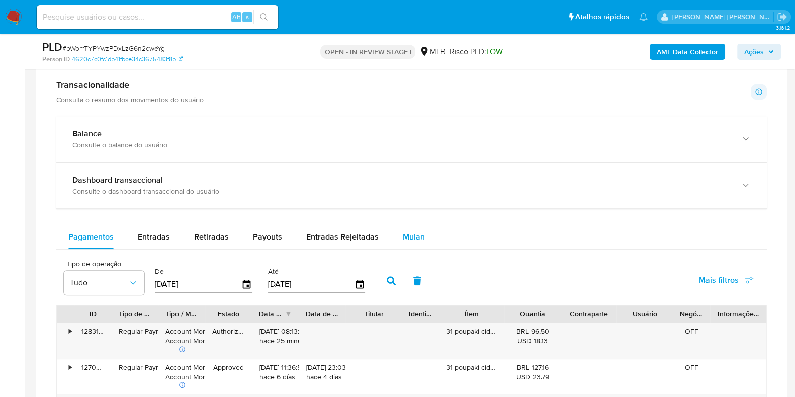
click at [426, 234] on button "Mulan" at bounding box center [414, 237] width 46 height 24
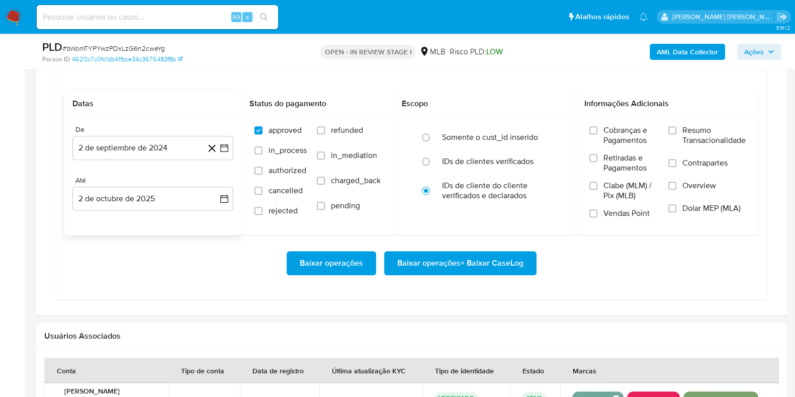
scroll to position [942, 0]
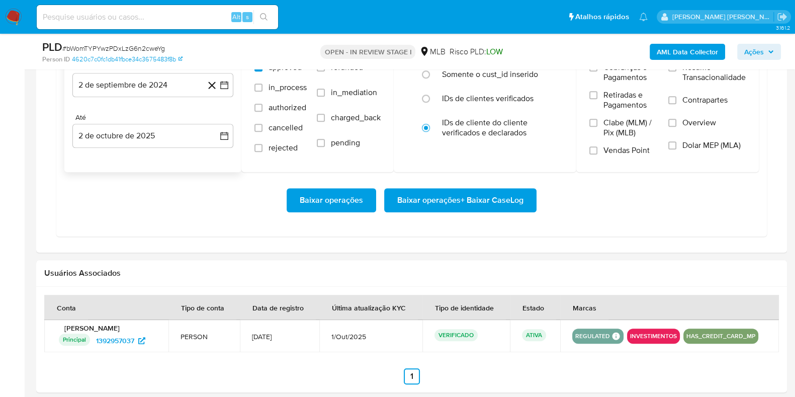
click at [166, 95] on div "De 2 de septiembre de 2024 2-09-2024 Até 2 de octubre de 2025 2-10-2025" at bounding box center [152, 113] width 177 height 118
click at [176, 88] on button "2 de septiembre de 2024" at bounding box center [152, 85] width 161 height 24
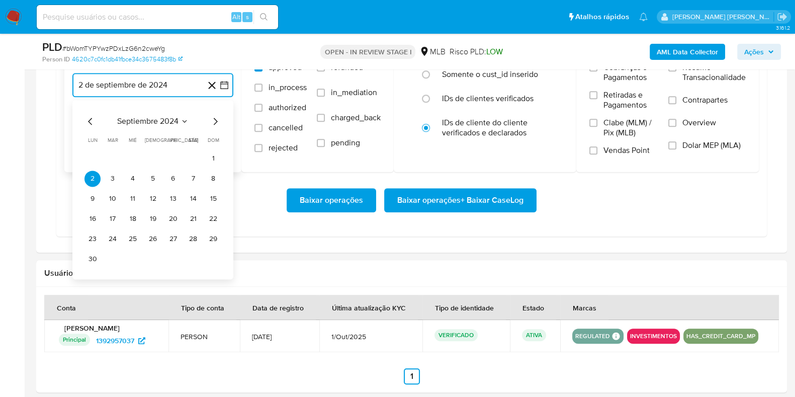
click at [216, 122] on icon "Mes siguiente" at bounding box center [215, 121] width 12 height 12
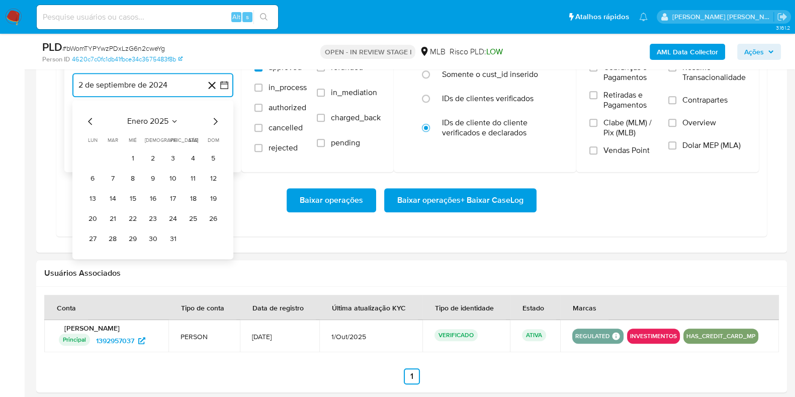
click at [216, 122] on icon "Mes siguiente" at bounding box center [215, 121] width 12 height 12
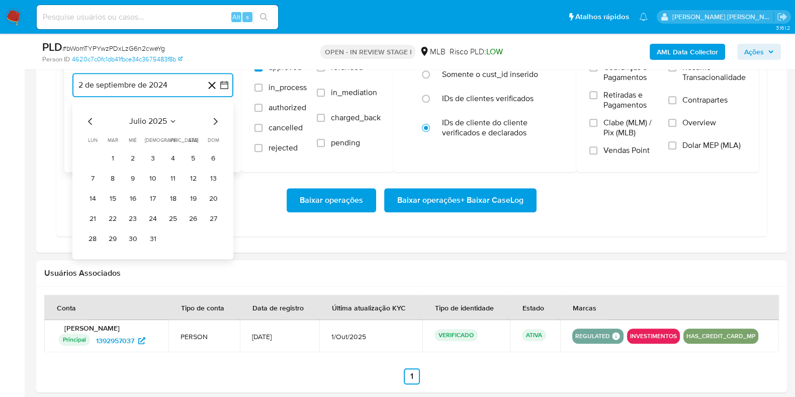
click at [216, 122] on icon "Mes siguiente" at bounding box center [215, 121] width 12 height 12
click at [86, 119] on icon "Mes anterior" at bounding box center [90, 121] width 12 height 12
click at [88, 118] on icon "Mes anterior" at bounding box center [90, 121] width 12 height 12
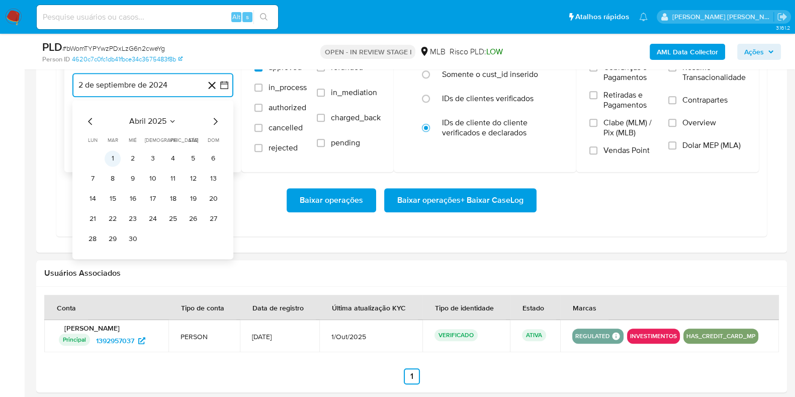
click at [109, 153] on button "1" at bounding box center [113, 158] width 16 height 16
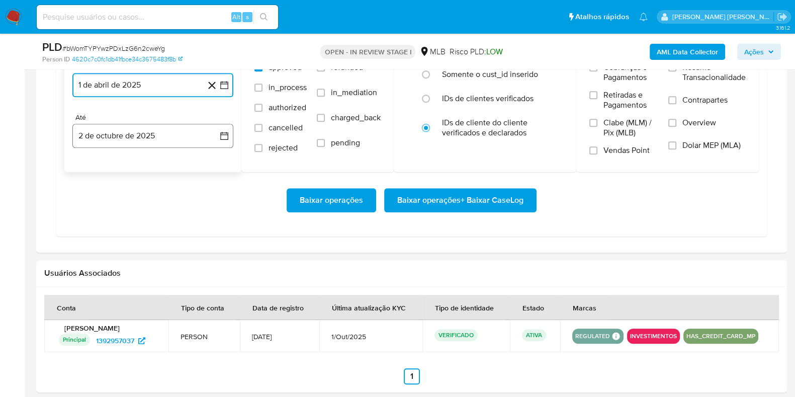
click at [129, 132] on button "2 de octubre de 2025" at bounding box center [152, 136] width 161 height 24
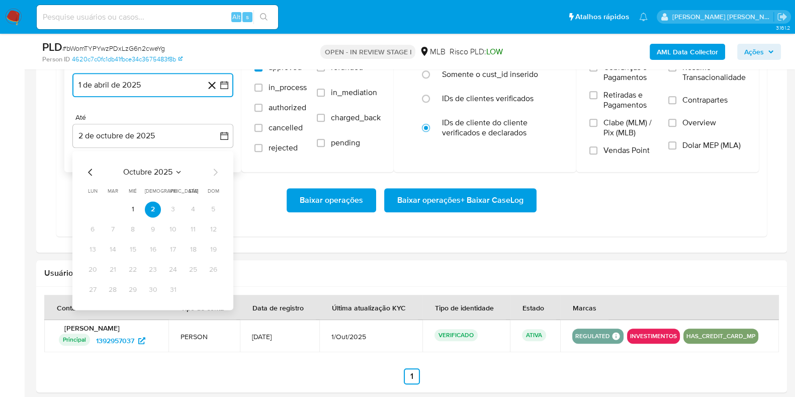
click at [91, 172] on icon "Mes anterior" at bounding box center [90, 172] width 12 height 12
click at [90, 287] on button "29" at bounding box center [92, 290] width 16 height 16
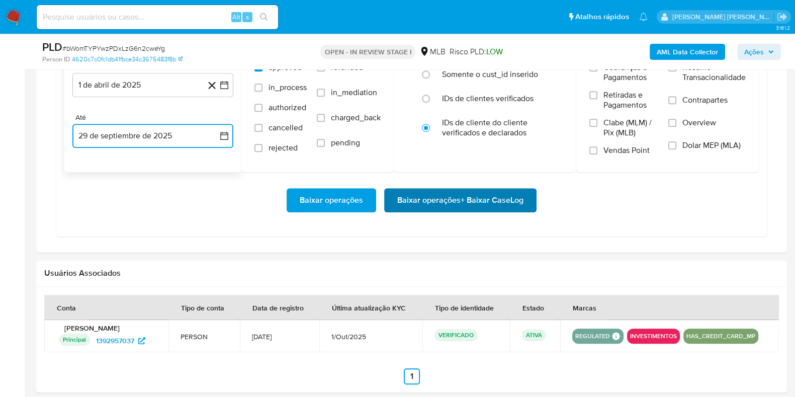
click at [418, 193] on span "Baixar operações + Baixar CaseLog" at bounding box center [460, 200] width 126 height 22
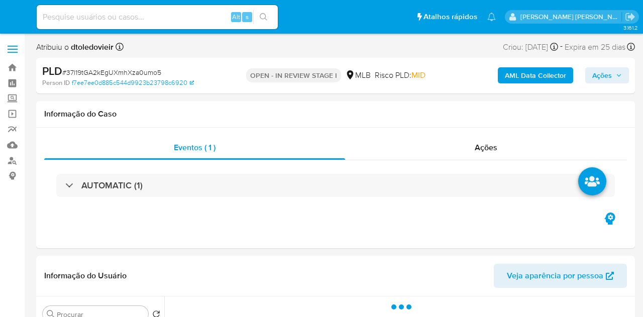
select select "10"
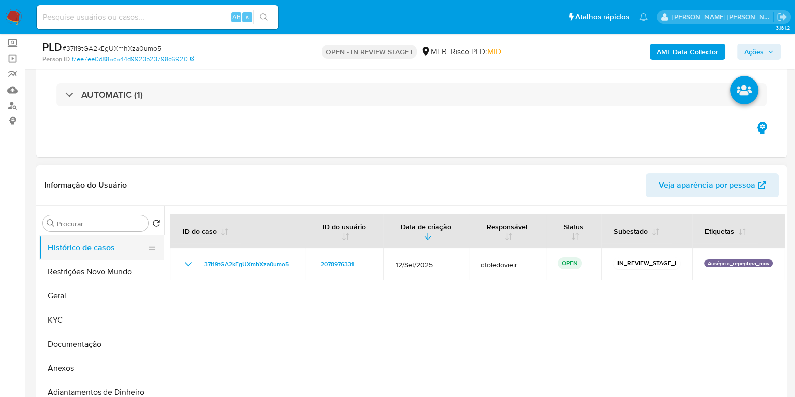
scroll to position [125, 0]
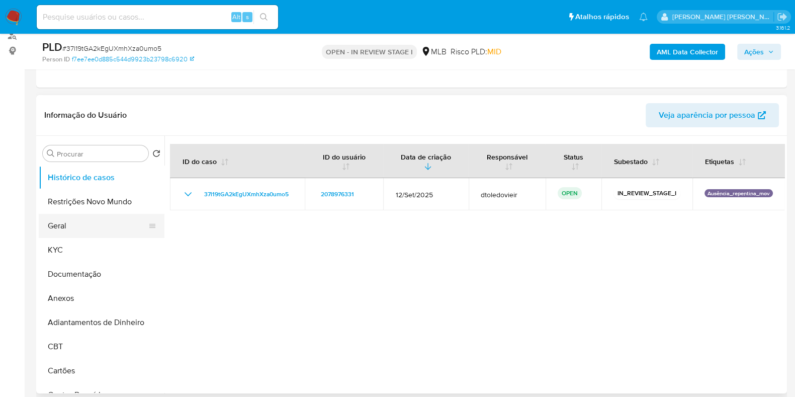
click at [70, 223] on button "Geral" at bounding box center [98, 226] width 118 height 24
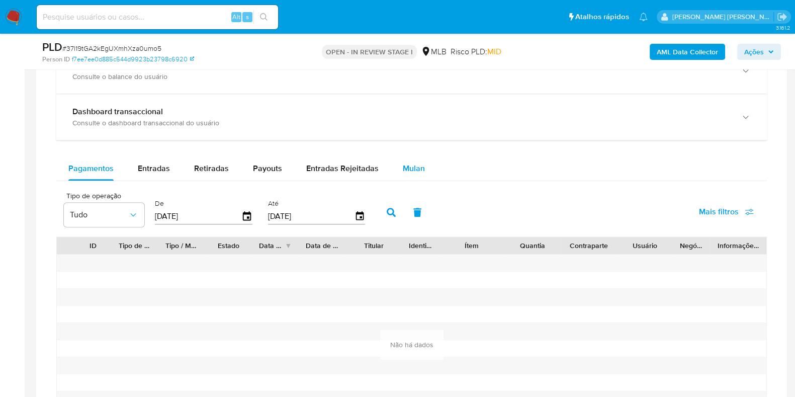
click at [404, 165] on span "Mulan" at bounding box center [414, 168] width 22 height 12
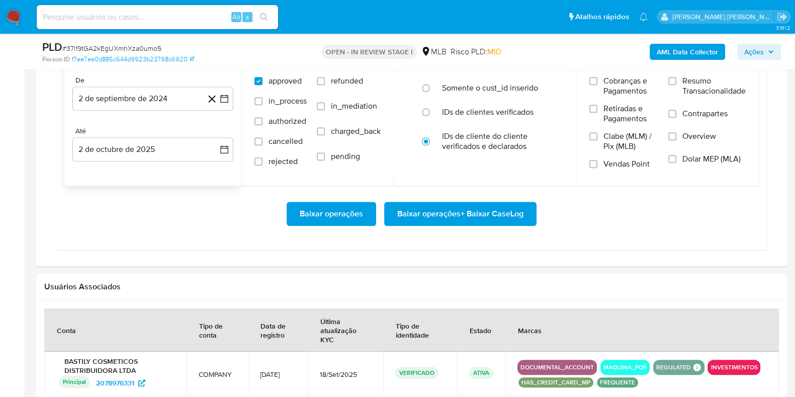
scroll to position [879, 0]
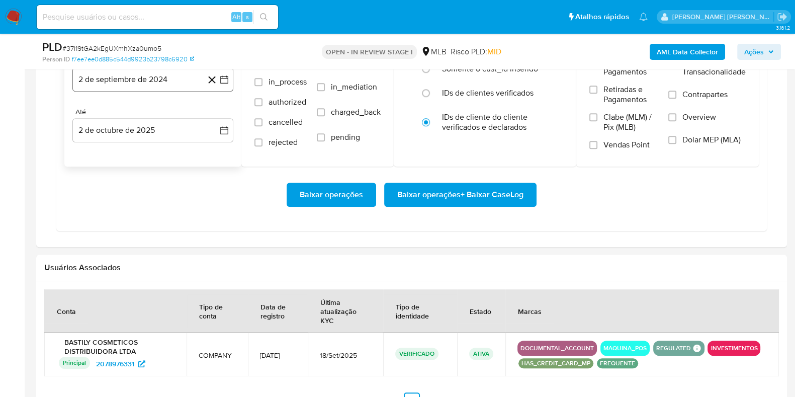
click at [169, 87] on button "2 de septiembre de 2024" at bounding box center [152, 79] width 161 height 24
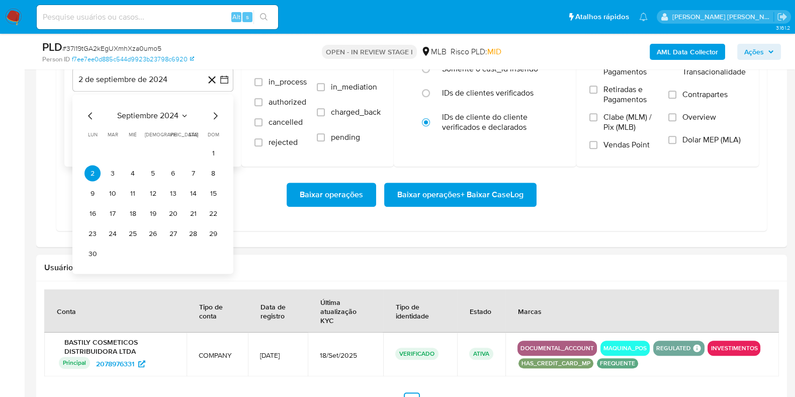
click at [212, 112] on icon "Mes siguiente" at bounding box center [215, 116] width 12 height 12
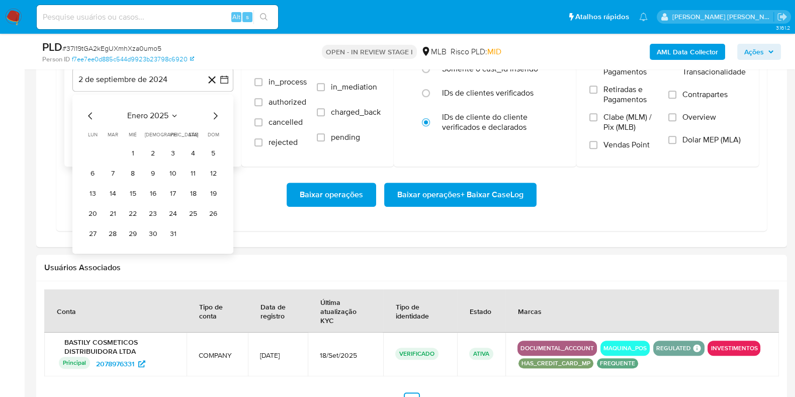
click at [212, 112] on icon "Mes siguiente" at bounding box center [215, 116] width 12 height 12
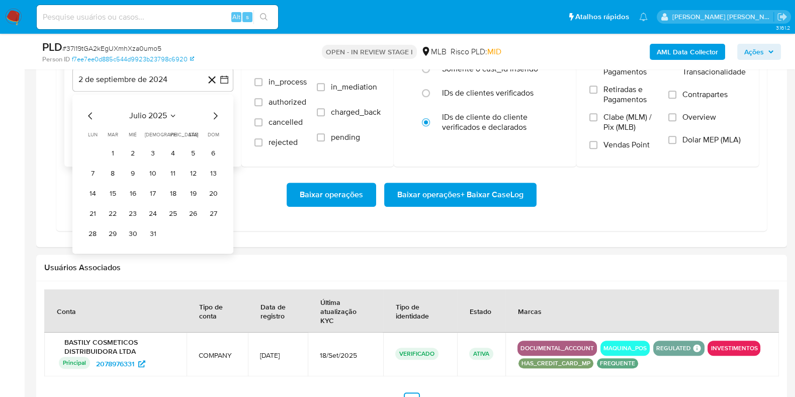
click at [92, 114] on icon "Mes anterior" at bounding box center [90, 116] width 12 height 12
click at [112, 148] on button "1" at bounding box center [113, 153] width 16 height 16
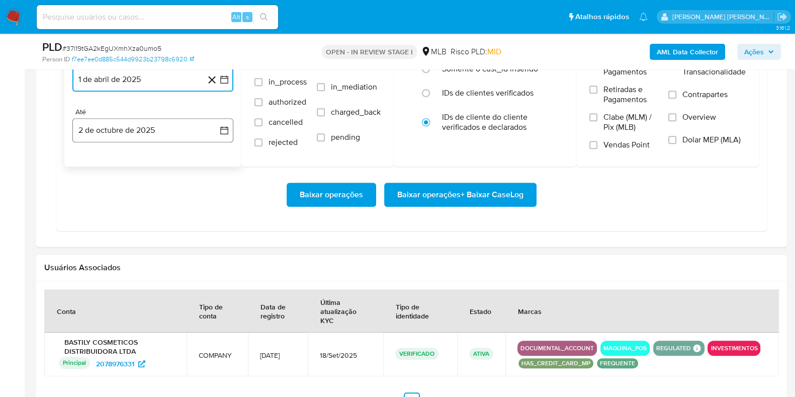
click at [126, 129] on button "2 de octubre de 2025" at bounding box center [152, 130] width 161 height 24
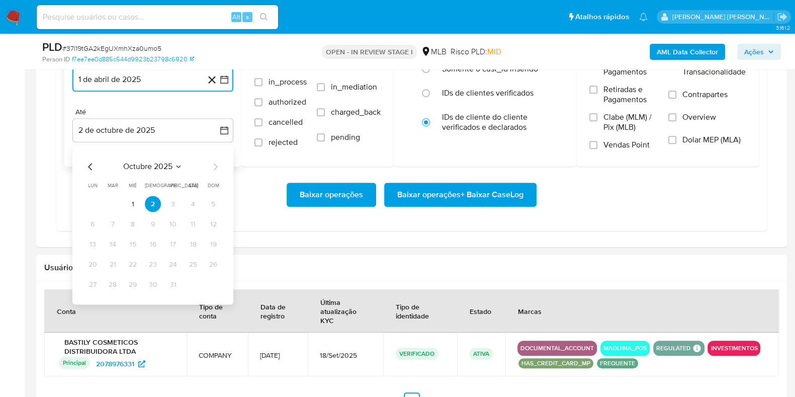
click at [92, 163] on icon "Mes anterior" at bounding box center [90, 167] width 12 height 12
click at [114, 281] on button "30" at bounding box center [113, 284] width 16 height 16
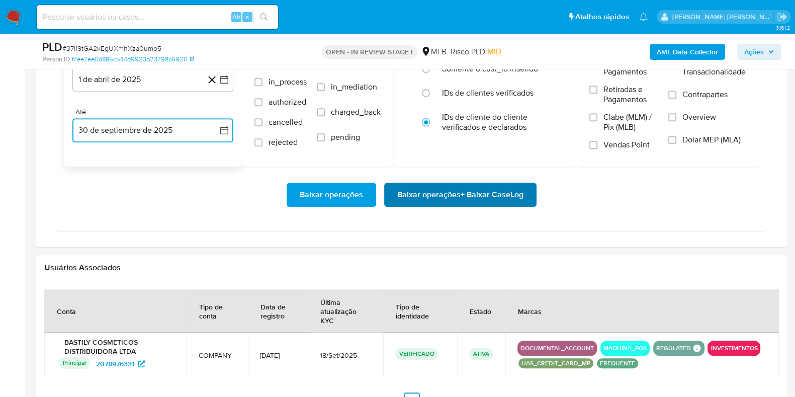
click at [407, 189] on span "Baixar operações + Baixar CaseLog" at bounding box center [460, 194] width 126 height 22
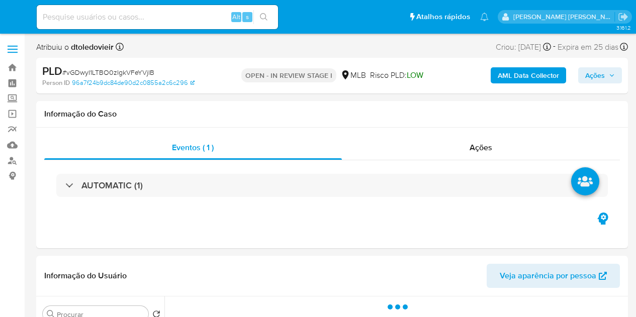
select select "10"
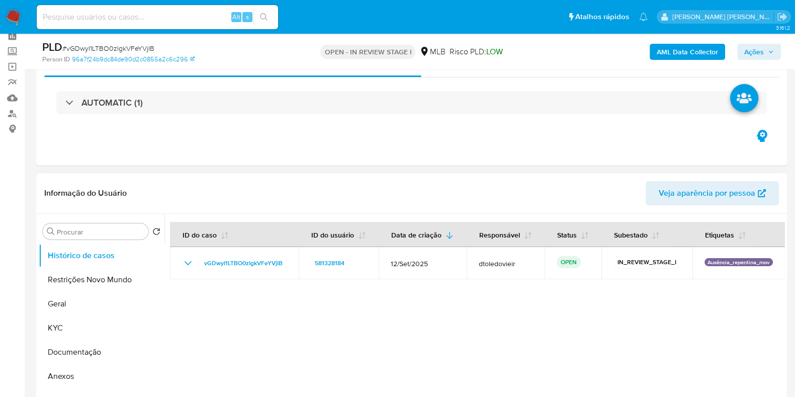
scroll to position [125, 0]
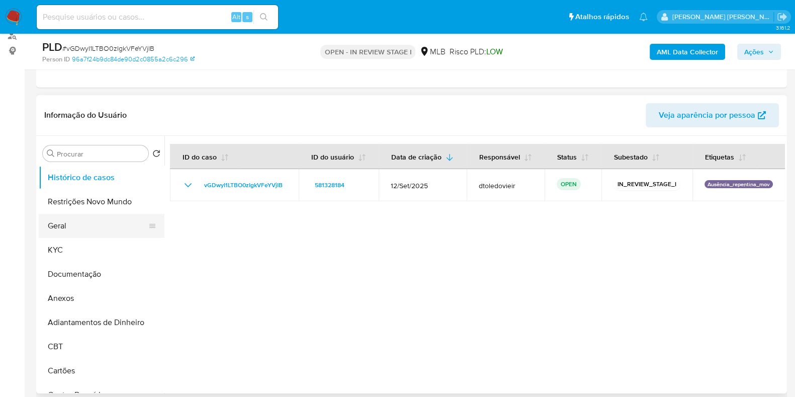
click at [102, 217] on button "Geral" at bounding box center [98, 226] width 118 height 24
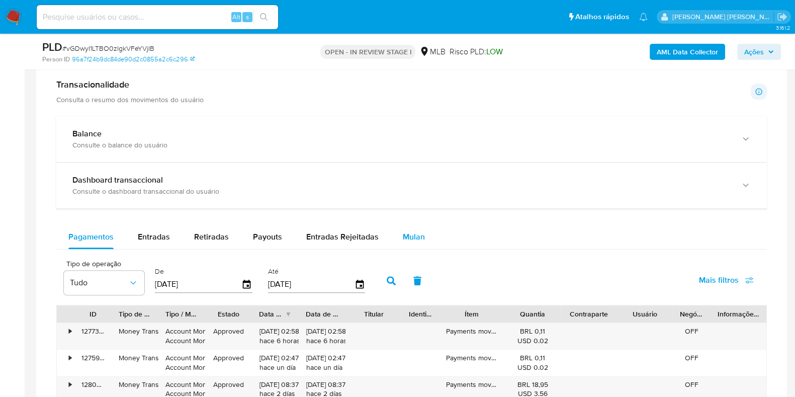
click at [403, 235] on span "Mulan" at bounding box center [414, 237] width 22 height 12
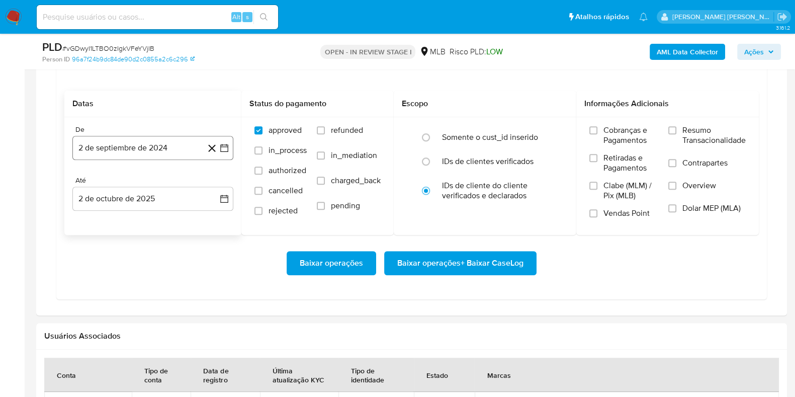
click at [132, 145] on button "2 de septiembre de 2024" at bounding box center [152, 148] width 161 height 24
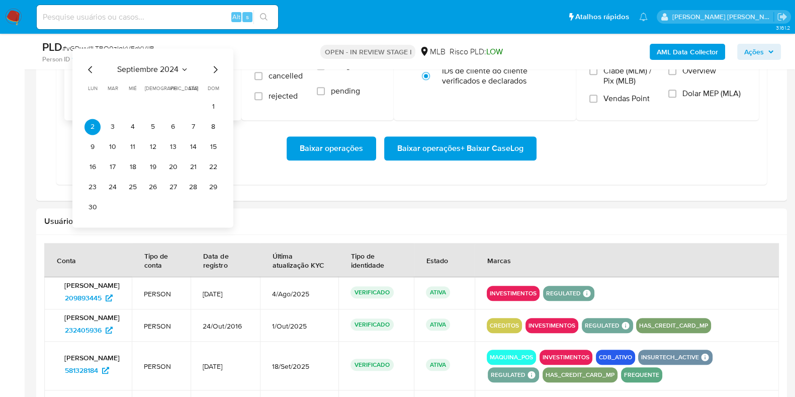
scroll to position [1005, 0]
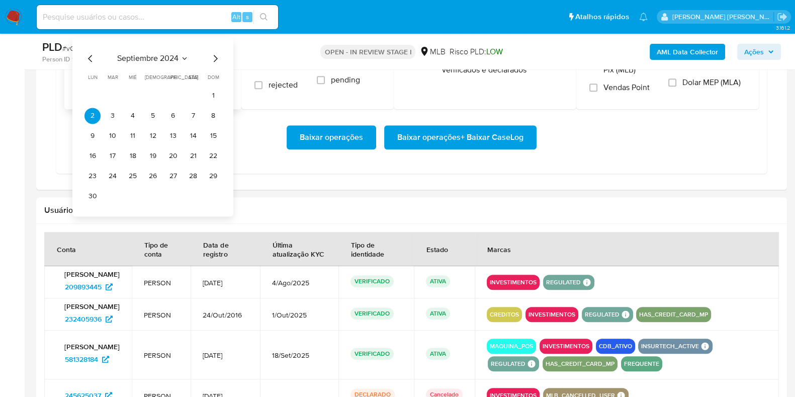
click at [211, 55] on icon "Mes siguiente" at bounding box center [215, 58] width 12 height 12
click at [211, 54] on icon "Mes siguiente" at bounding box center [215, 58] width 12 height 12
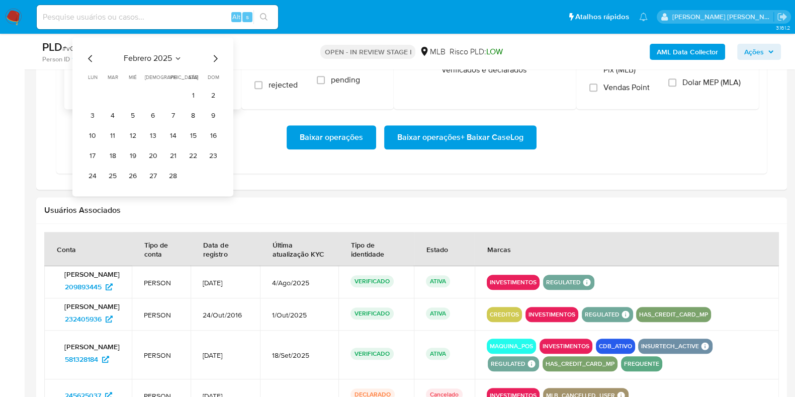
click at [211, 54] on icon "Mes siguiente" at bounding box center [215, 58] width 12 height 12
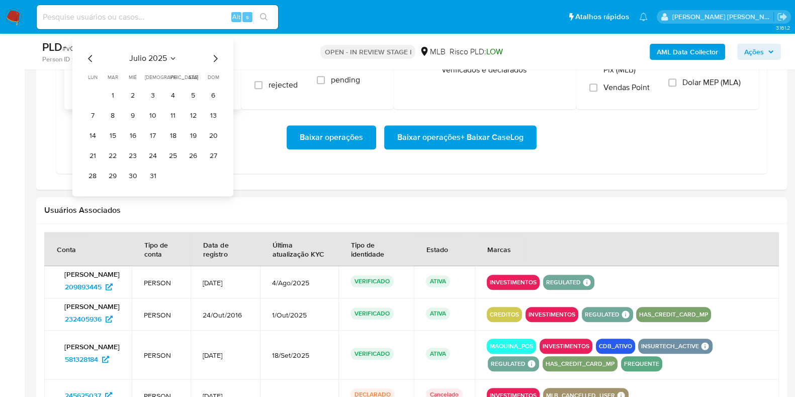
click at [215, 56] on icon "Mes siguiente" at bounding box center [215, 58] width 12 height 12
click at [169, 96] on button "1" at bounding box center [173, 95] width 16 height 16
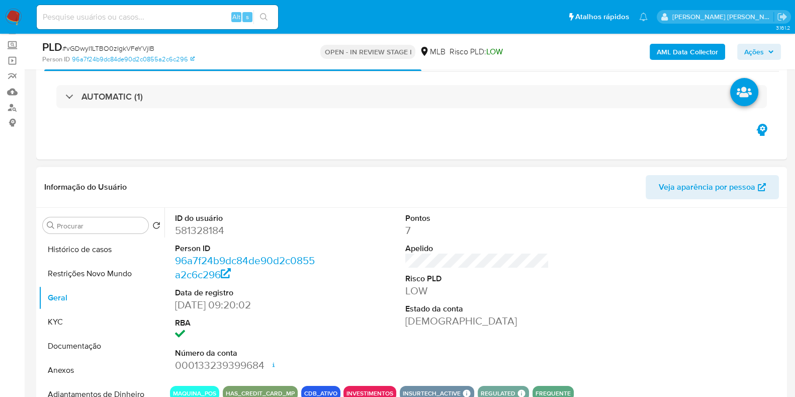
scroll to position [125, 0]
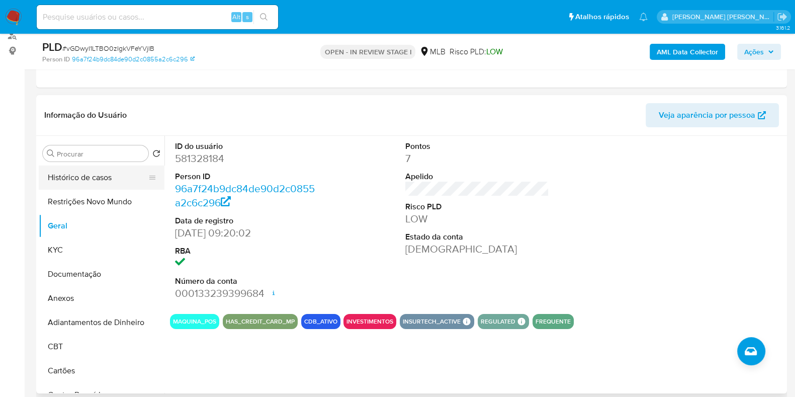
click at [110, 170] on button "Histórico de casos" at bounding box center [98, 177] width 118 height 24
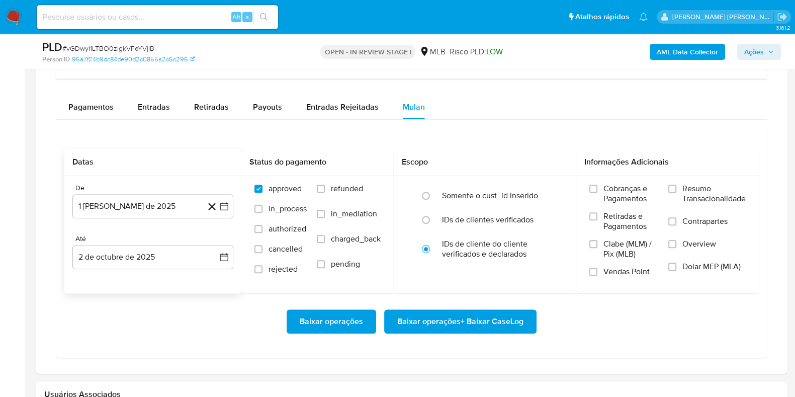
scroll to position [816, 0]
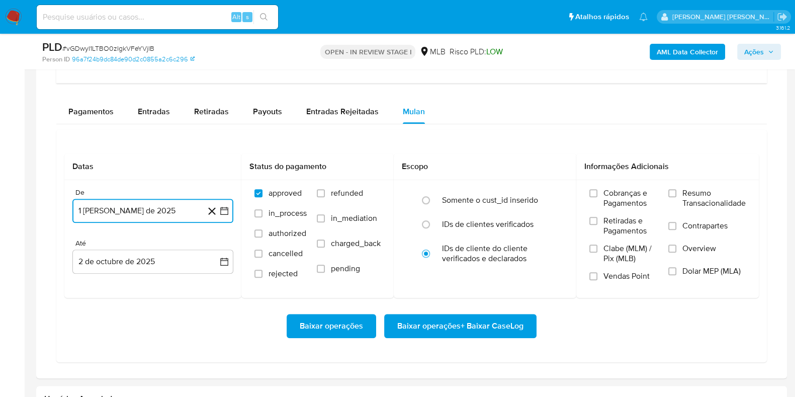
drag, startPoint x: 135, startPoint y: 203, endPoint x: 147, endPoint y: 197, distance: 13.5
click at [135, 203] on button "1 de agosto de 2025" at bounding box center [152, 211] width 161 height 24
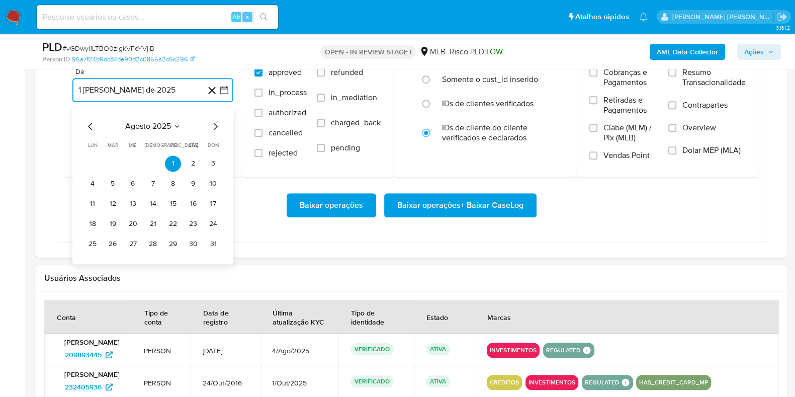
scroll to position [942, 0]
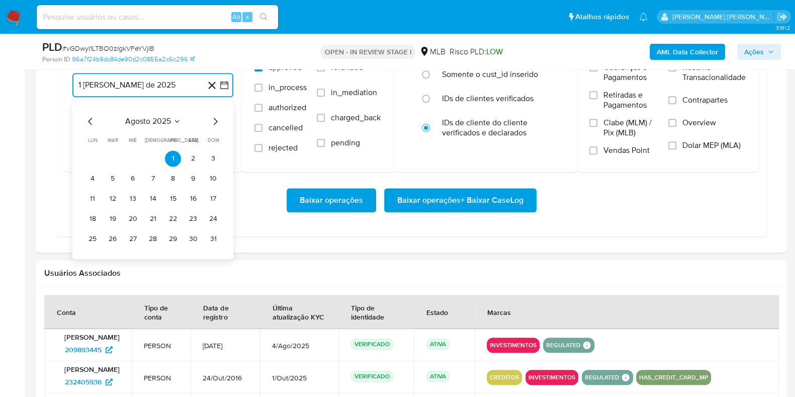
click at [92, 121] on icon "Mes anterior" at bounding box center [90, 121] width 12 height 12
click at [90, 121] on icon "Mes anterior" at bounding box center [90, 121] width 12 height 12
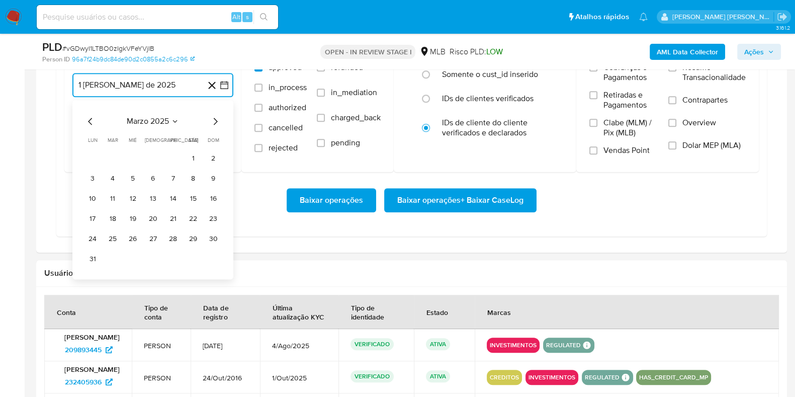
click at [90, 121] on icon "Mes anterior" at bounding box center [90, 121] width 12 height 12
click at [215, 115] on icon "Mes siguiente" at bounding box center [215, 121] width 12 height 12
click at [214, 119] on icon "Mes siguiente" at bounding box center [215, 121] width 12 height 12
click at [216, 119] on icon "Mes siguiente" at bounding box center [215, 121] width 12 height 12
click at [89, 119] on icon "Mes anterior" at bounding box center [90, 121] width 12 height 12
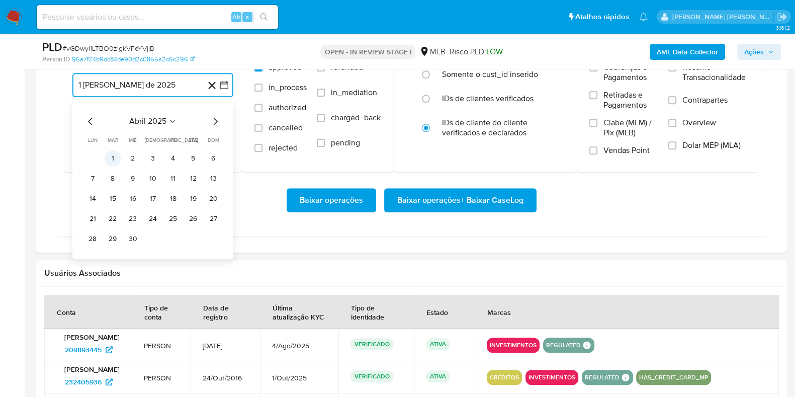
click at [112, 152] on button "1" at bounding box center [113, 158] width 16 height 16
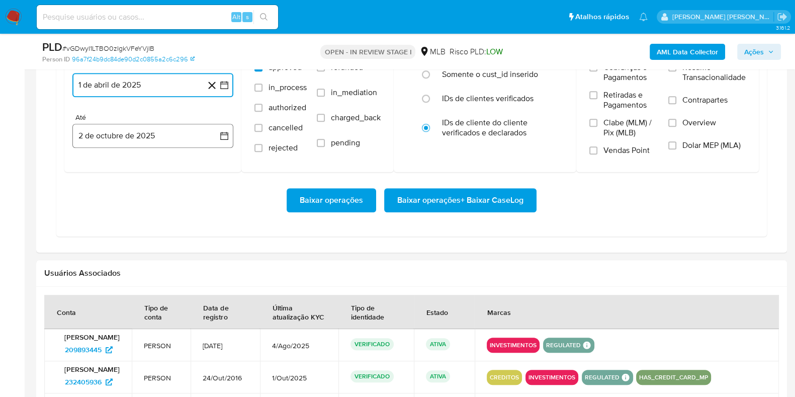
click at [116, 139] on button "2 de octubre de 2025" at bounding box center [152, 136] width 161 height 24
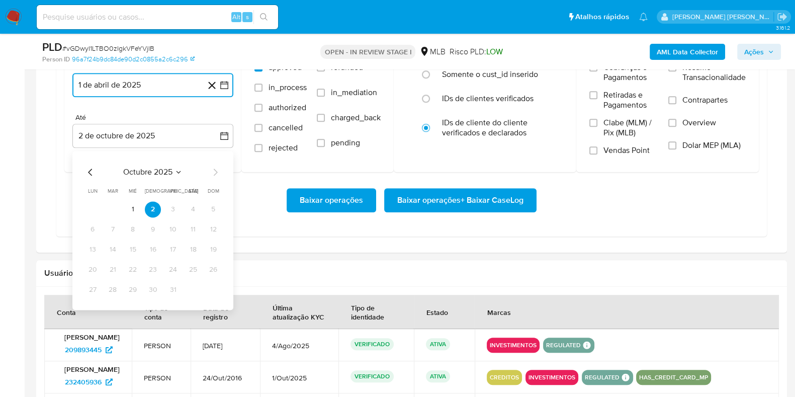
click at [90, 171] on icon "Mes anterior" at bounding box center [90, 172] width 12 height 12
click at [110, 288] on button "30" at bounding box center [113, 290] width 16 height 16
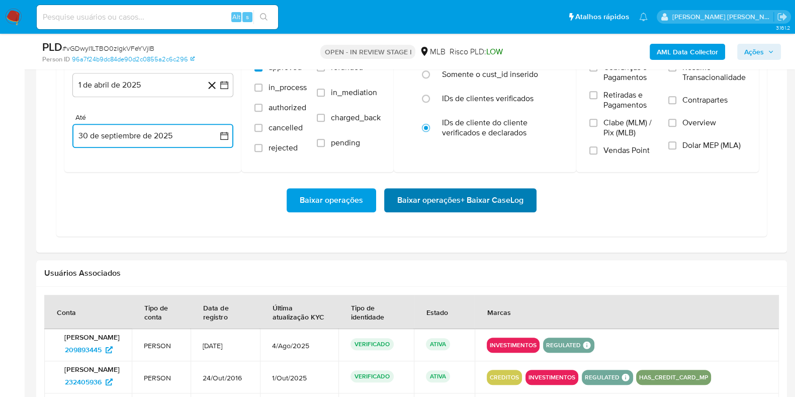
click at [473, 200] on span "Baixar operações + Baixar CaseLog" at bounding box center [460, 200] width 126 height 22
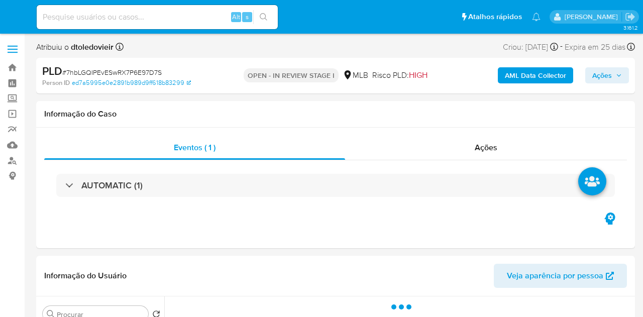
select select "10"
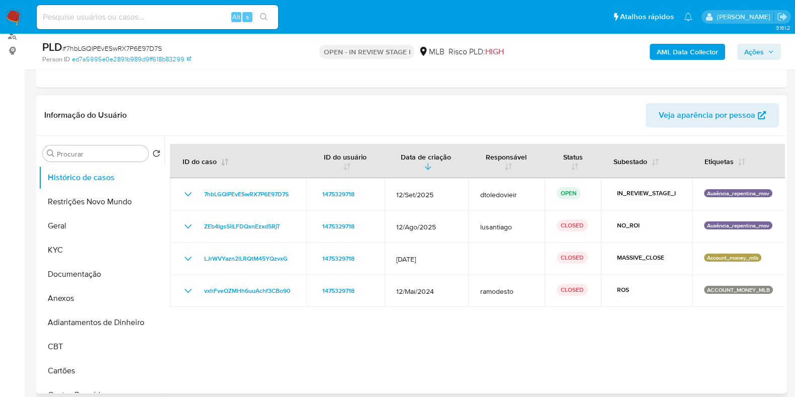
scroll to position [125, 0]
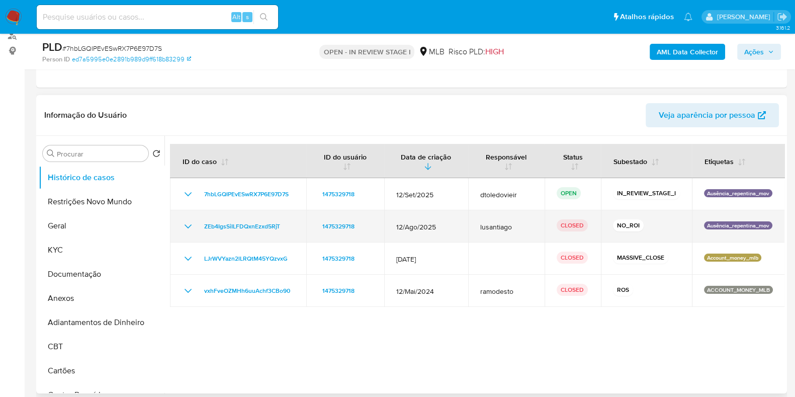
click at [183, 222] on icon "Mostrar/Ocultar" at bounding box center [188, 226] width 12 height 12
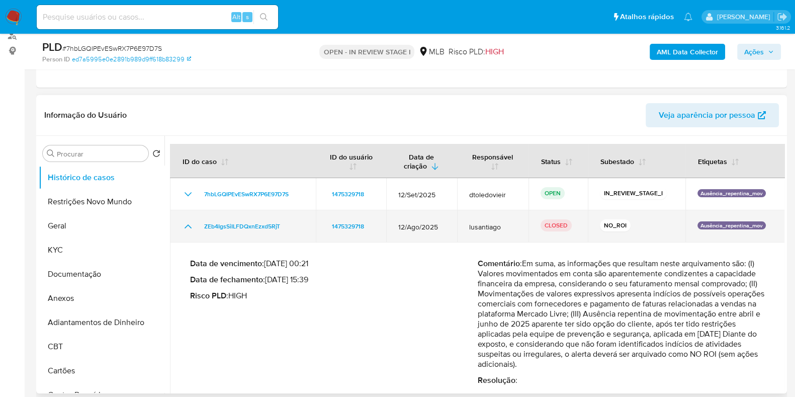
click at [188, 224] on icon "Mostrar/Ocultar" at bounding box center [187, 226] width 7 height 4
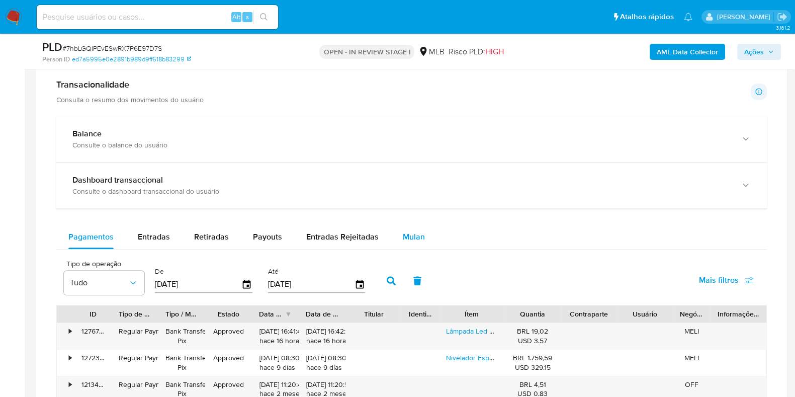
click at [404, 236] on span "Mulan" at bounding box center [414, 237] width 22 height 12
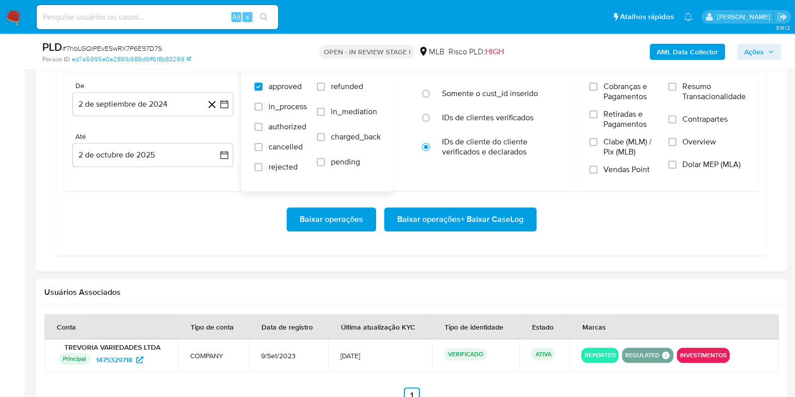
scroll to position [942, 0]
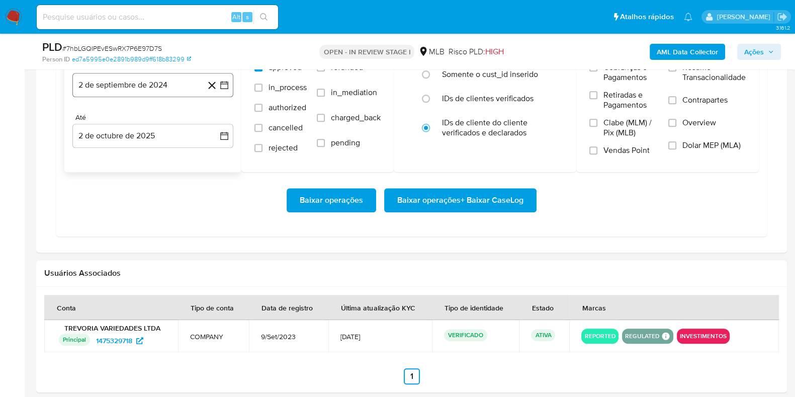
click at [177, 86] on button "2 de septiembre de 2024" at bounding box center [152, 85] width 161 height 24
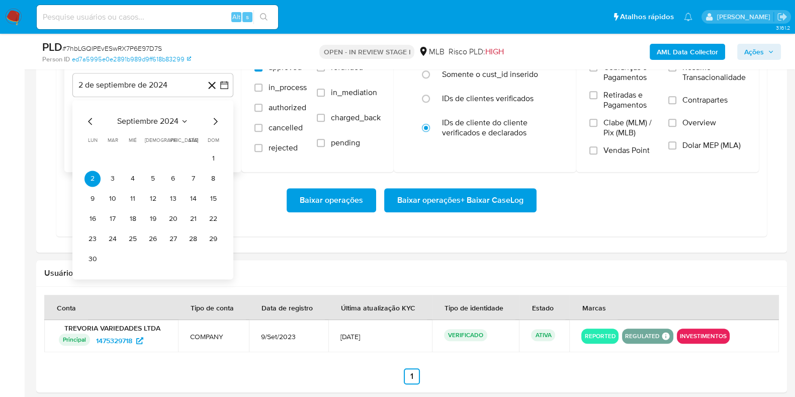
click at [211, 118] on icon "Mes siguiente" at bounding box center [215, 121] width 12 height 12
click at [212, 118] on icon "Mes siguiente" at bounding box center [215, 121] width 12 height 12
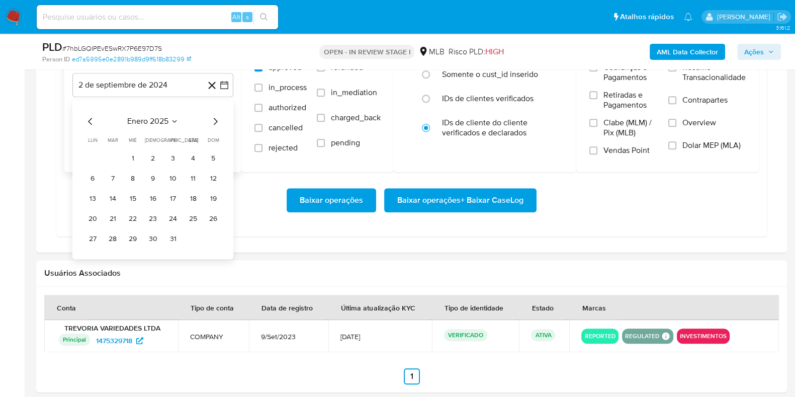
click at [212, 119] on icon "Mes siguiente" at bounding box center [215, 121] width 12 height 12
click at [112, 155] on button "1" at bounding box center [113, 158] width 16 height 16
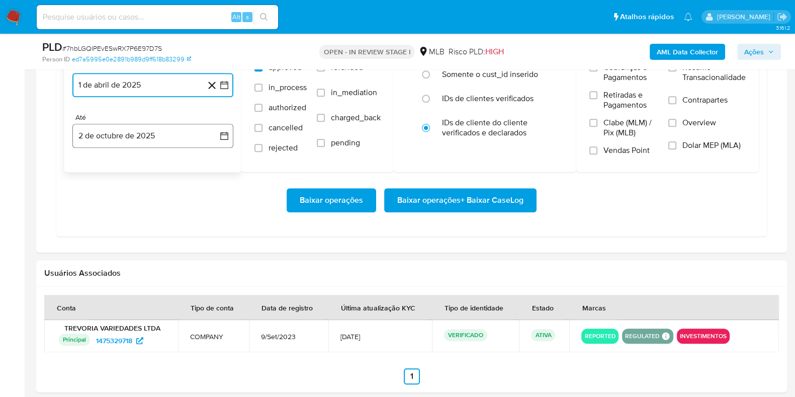
click at [122, 127] on button "2 de octubre de 2025" at bounding box center [152, 136] width 161 height 24
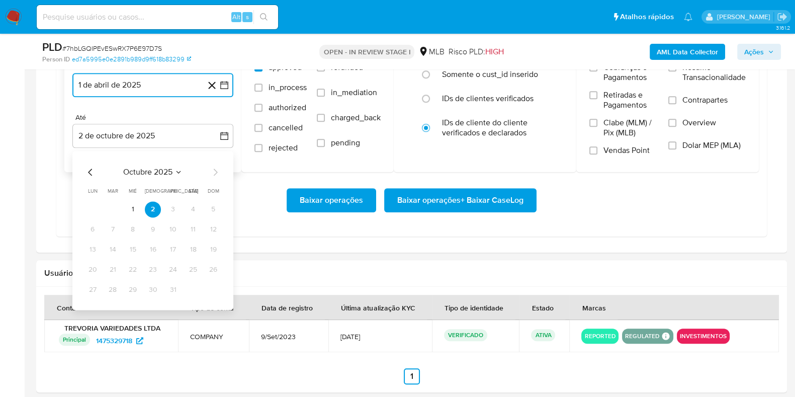
click at [86, 167] on icon "Mes anterior" at bounding box center [90, 172] width 12 height 12
click at [111, 289] on button "30" at bounding box center [113, 290] width 16 height 16
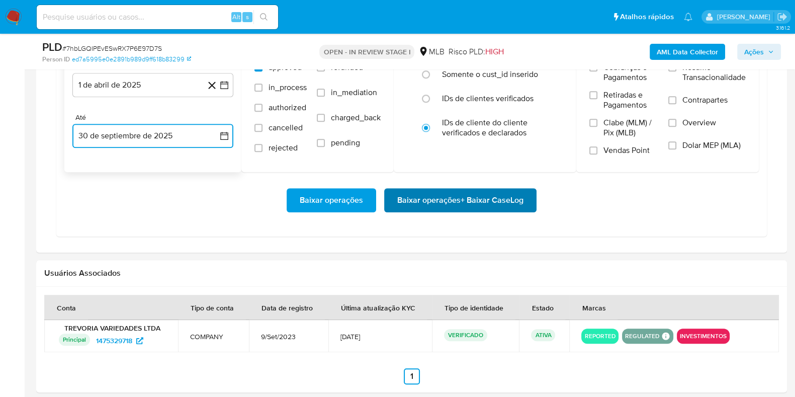
click at [408, 205] on span "Baixar operações + Baixar CaseLog" at bounding box center [460, 200] width 126 height 22
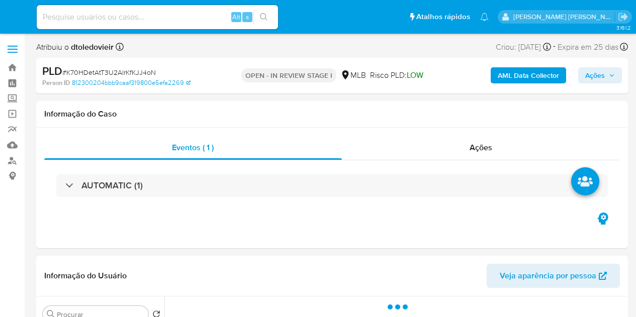
select select "10"
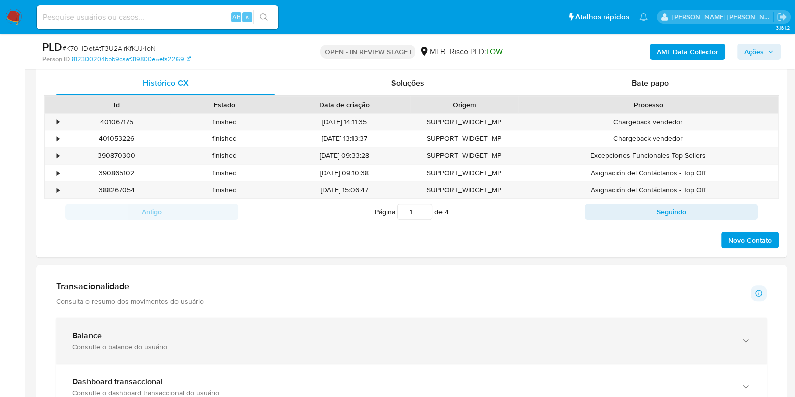
scroll to position [566, 0]
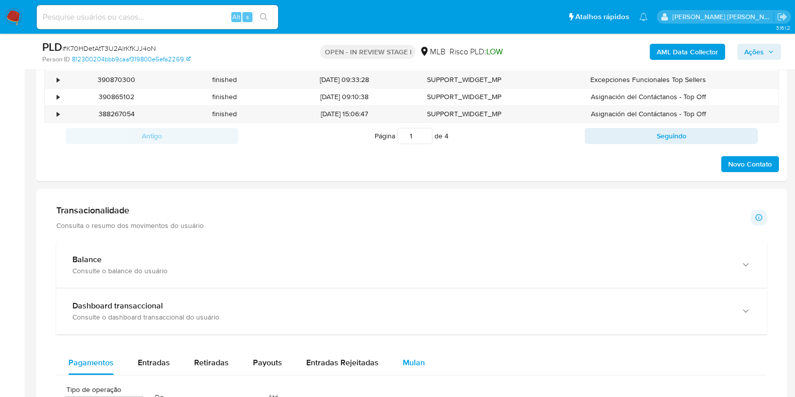
click at [409, 317] on div "Mulan" at bounding box center [414, 362] width 22 height 24
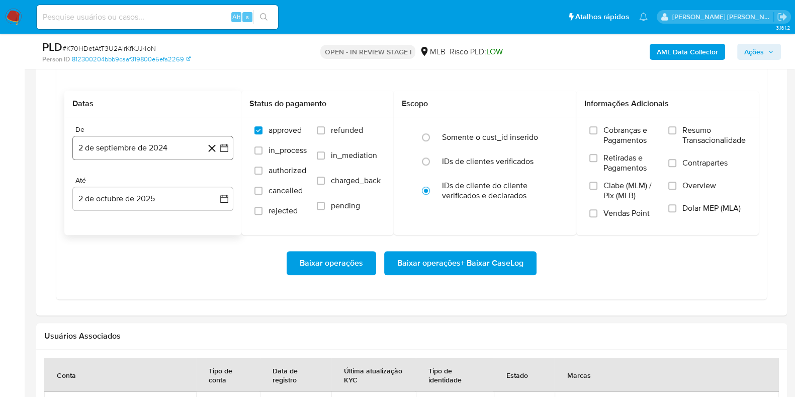
click at [142, 147] on button "2 de septiembre de 2024" at bounding box center [152, 148] width 161 height 24
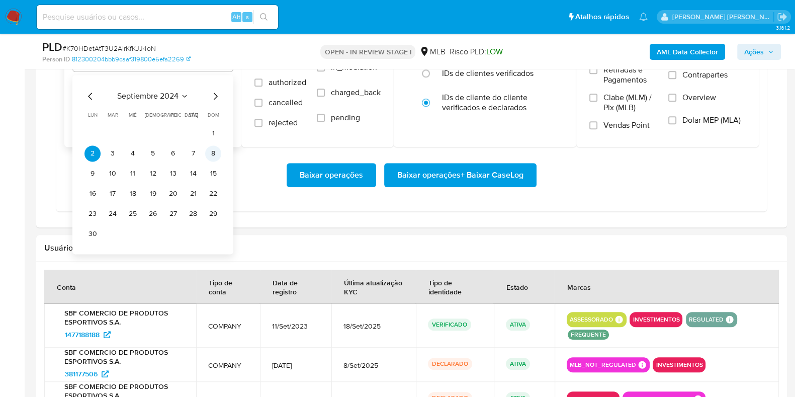
scroll to position [1005, 0]
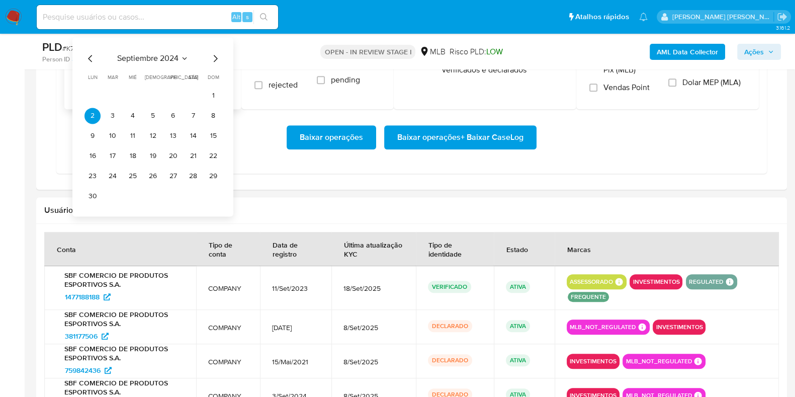
click at [213, 57] on icon "Mes siguiente" at bounding box center [215, 58] width 12 height 12
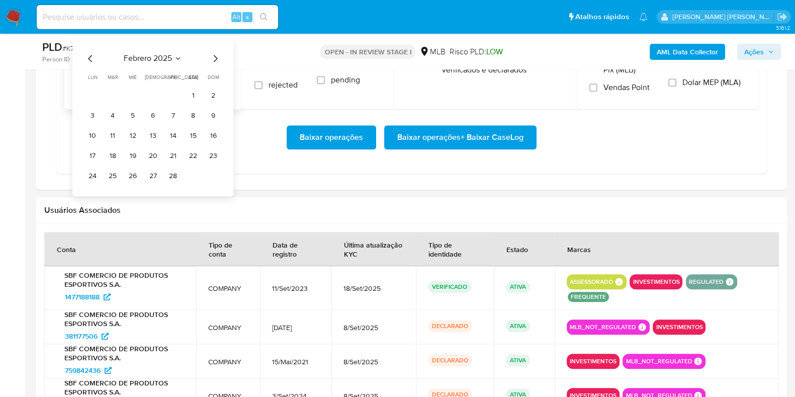
click at [213, 57] on icon "Mes siguiente" at bounding box center [215, 58] width 12 height 12
click at [117, 95] on button "1" at bounding box center [113, 95] width 16 height 16
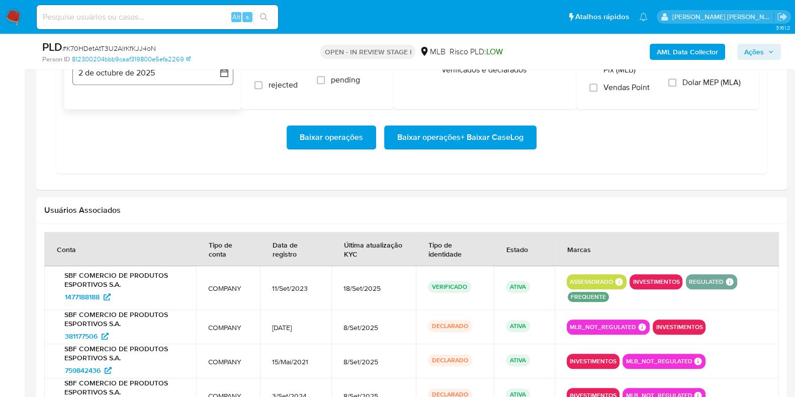
click at [115, 81] on button "2 de octubre de 2025" at bounding box center [152, 73] width 161 height 24
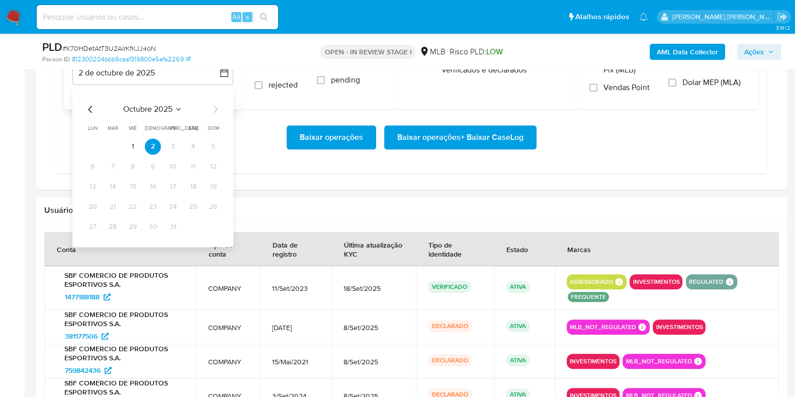
click at [90, 106] on icon "Mes anterior" at bounding box center [90, 109] width 12 height 12
click at [97, 228] on button "29" at bounding box center [92, 227] width 16 height 16
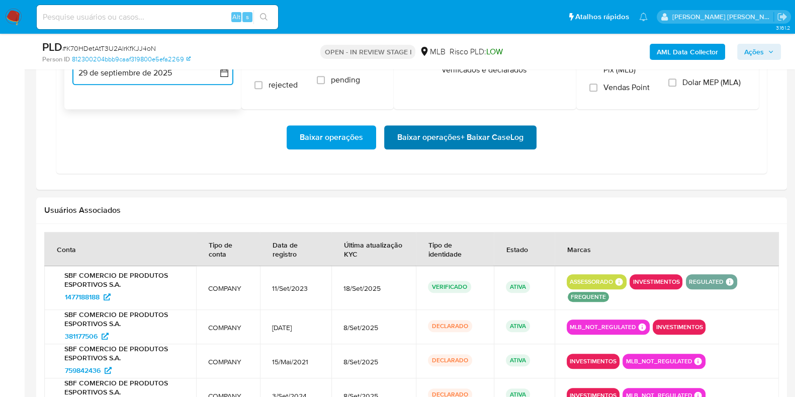
click at [496, 133] on span "Baixar operações + Baixar CaseLog" at bounding box center [460, 137] width 126 height 22
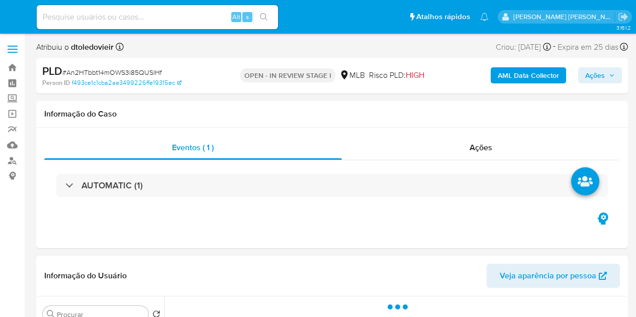
select select "10"
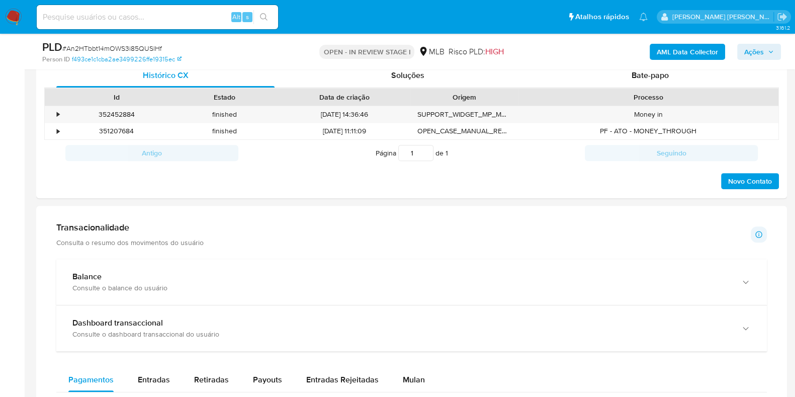
scroll to position [566, 0]
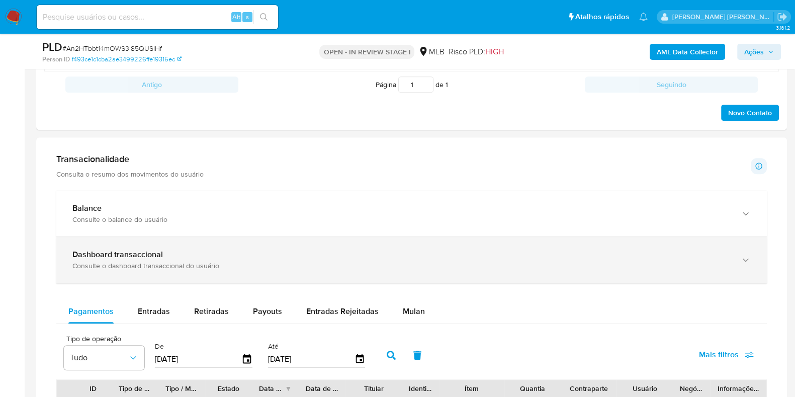
drag, startPoint x: 400, startPoint y: 305, endPoint x: 397, endPoint y: 273, distance: 32.3
click at [403, 306] on span "Mulan" at bounding box center [414, 311] width 22 height 12
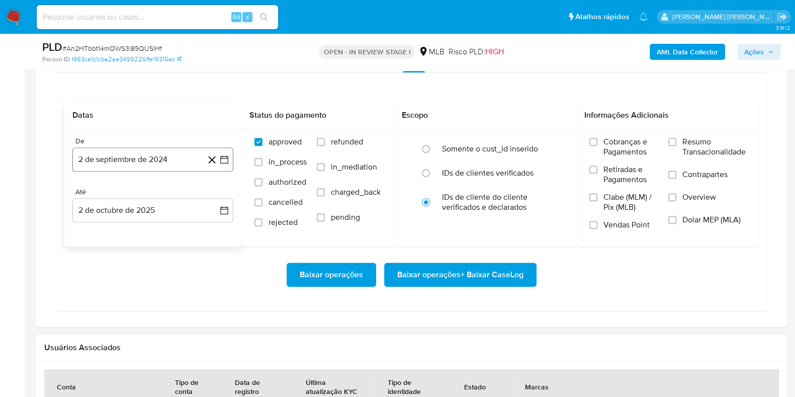
click at [137, 159] on button "2 de septiembre de 2024" at bounding box center [152, 159] width 161 height 24
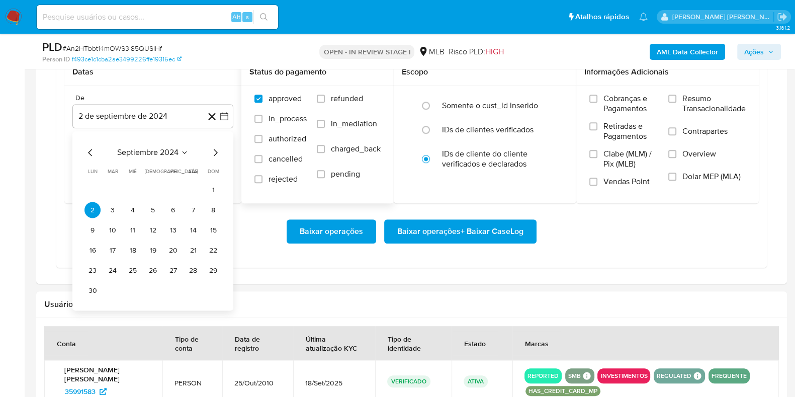
scroll to position [879, 0]
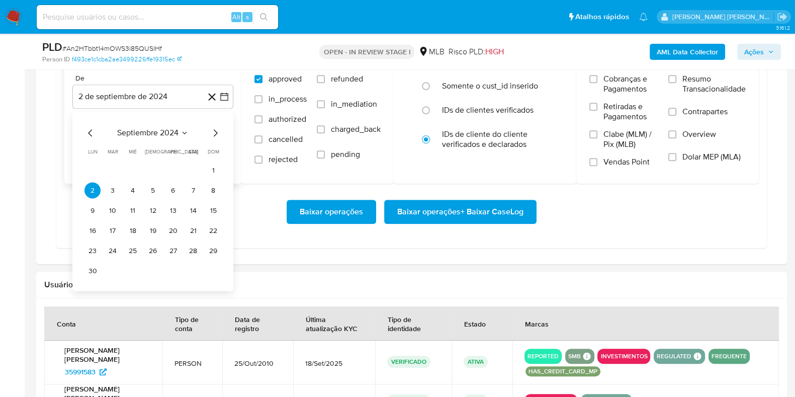
click at [215, 132] on icon "Mes siguiente" at bounding box center [215, 133] width 12 height 12
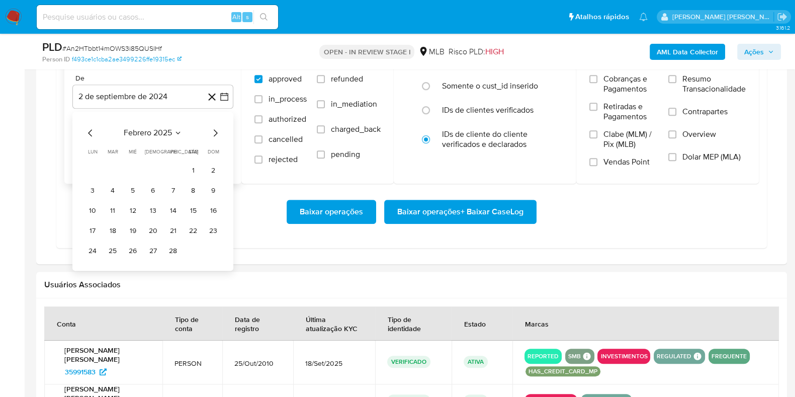
click at [215, 132] on icon "Mes siguiente" at bounding box center [215, 133] width 12 height 12
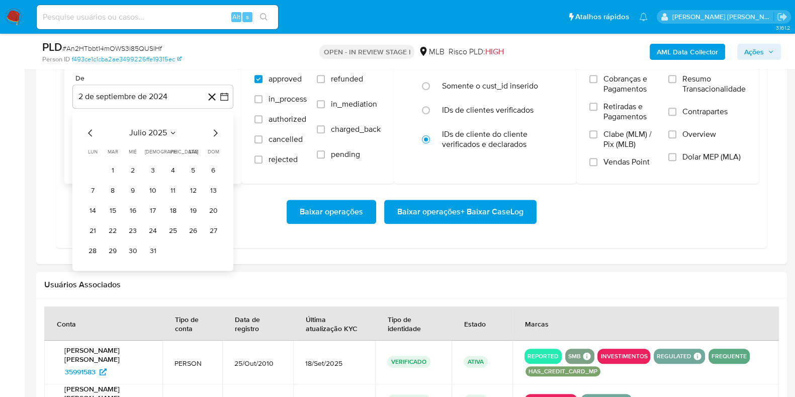
click at [215, 132] on icon "Mes siguiente" at bounding box center [215, 133] width 12 height 12
click at [88, 132] on icon "Mes anterior" at bounding box center [90, 132] width 4 height 7
click at [169, 167] on button "1" at bounding box center [173, 170] width 16 height 16
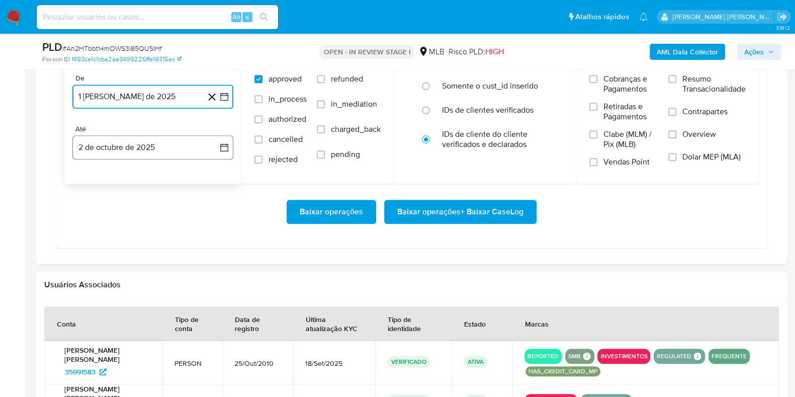
click at [135, 157] on button "2 de octubre de 2025" at bounding box center [152, 147] width 161 height 24
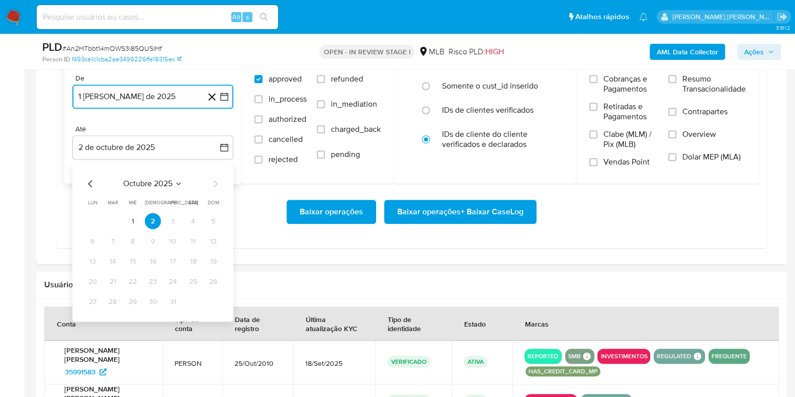
click at [86, 181] on icon "Mes anterior" at bounding box center [90, 183] width 12 height 12
click at [112, 305] on button "30" at bounding box center [113, 301] width 16 height 16
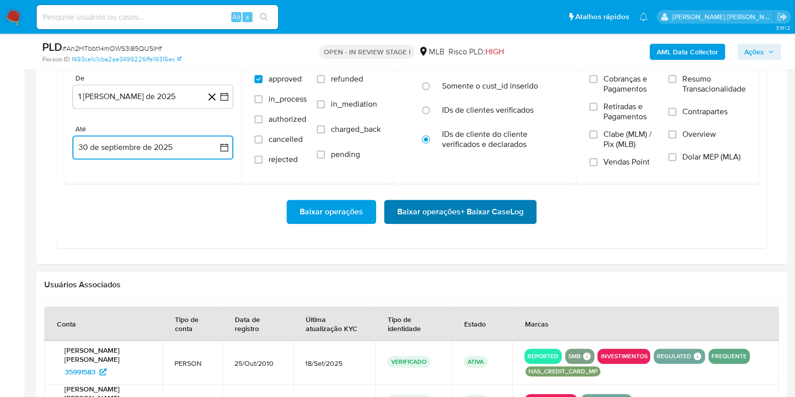
click at [455, 211] on span "Baixar operações + Baixar CaseLog" at bounding box center [460, 212] width 126 height 22
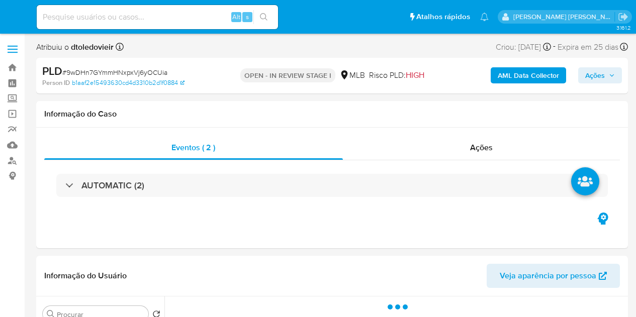
select select "10"
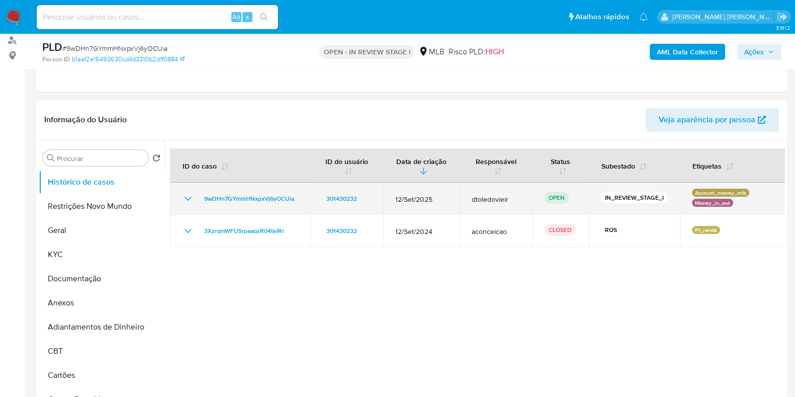
scroll to position [125, 0]
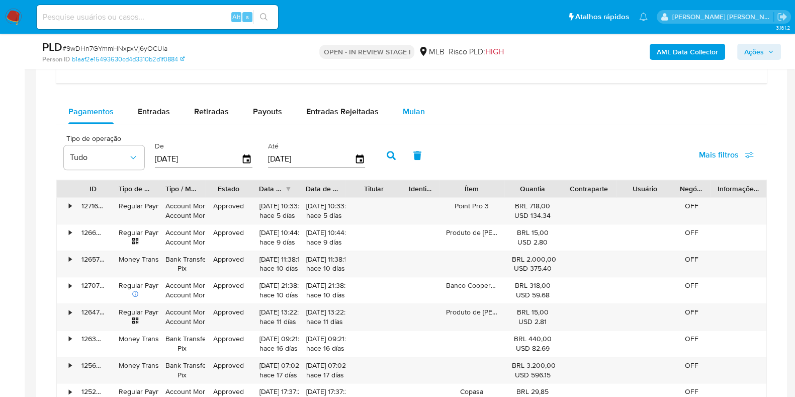
click at [410, 109] on span "Mulan" at bounding box center [414, 112] width 22 height 12
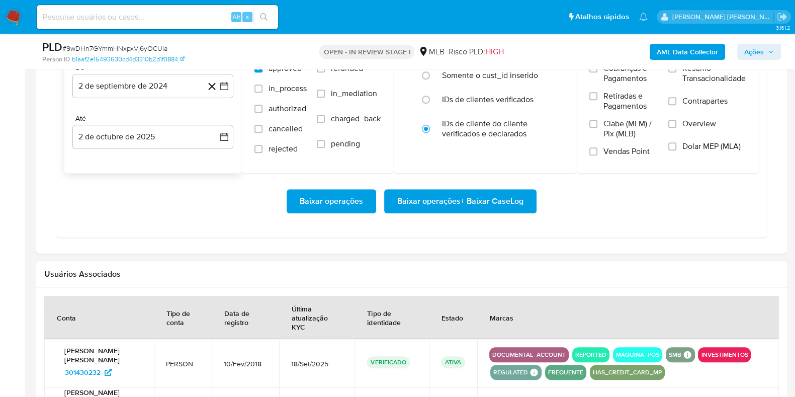
scroll to position [942, 0]
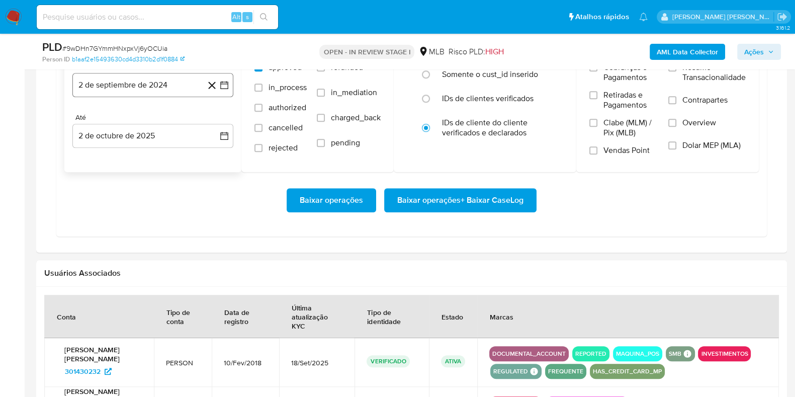
click at [139, 86] on button "2 de septiembre de 2024" at bounding box center [152, 85] width 161 height 24
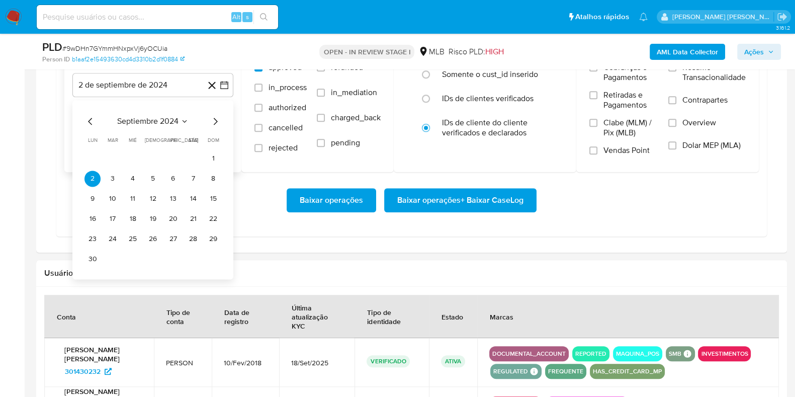
click at [217, 122] on icon "Mes siguiente" at bounding box center [215, 121] width 12 height 12
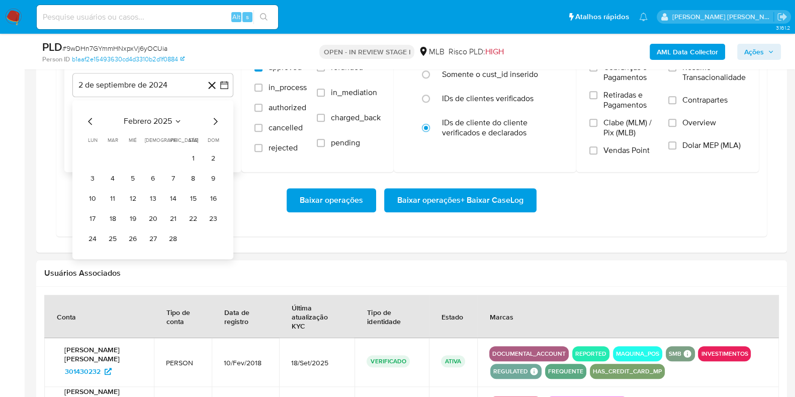
click at [217, 121] on icon "Mes siguiente" at bounding box center [215, 121] width 12 height 12
click at [217, 120] on icon "Mes siguiente" at bounding box center [215, 121] width 12 height 12
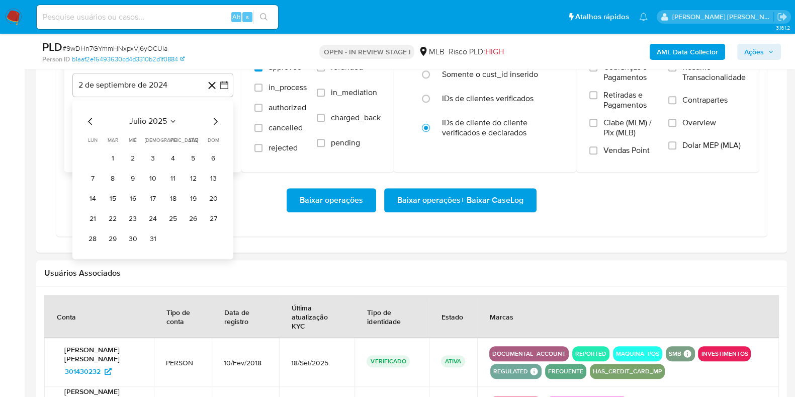
click at [217, 120] on icon "Mes siguiente" at bounding box center [215, 121] width 12 height 12
click at [176, 159] on button "1" at bounding box center [173, 158] width 16 height 16
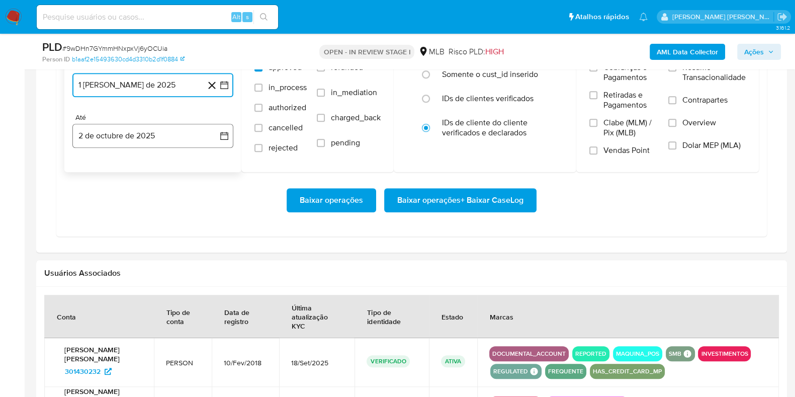
click at [157, 136] on button "2 de octubre de 2025" at bounding box center [152, 136] width 161 height 24
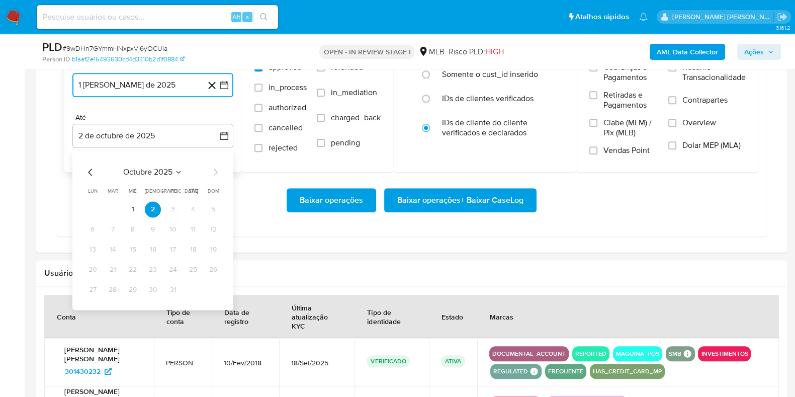
click at [90, 166] on icon "Mes anterior" at bounding box center [90, 172] width 12 height 12
click at [108, 288] on button "30" at bounding box center [113, 290] width 16 height 16
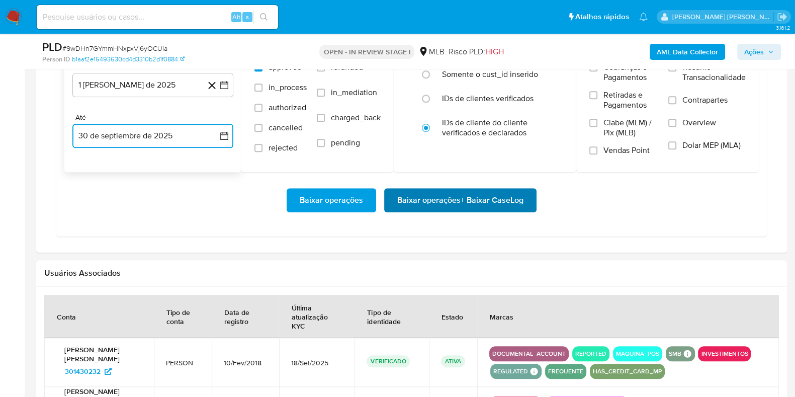
click at [497, 197] on span "Baixar operações + Baixar CaseLog" at bounding box center [460, 200] width 126 height 22
